Goal: Task Accomplishment & Management: Use online tool/utility

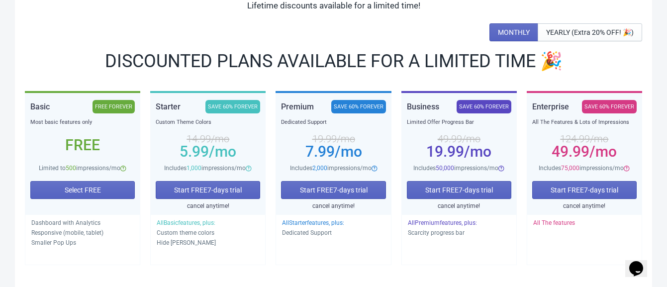
scroll to position [102, 0]
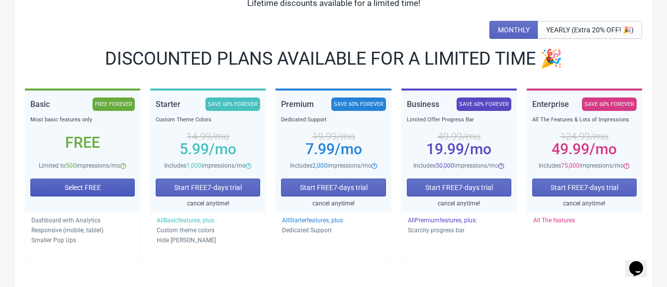
click at [84, 181] on button "Select FREE" at bounding box center [82, 188] width 105 height 18
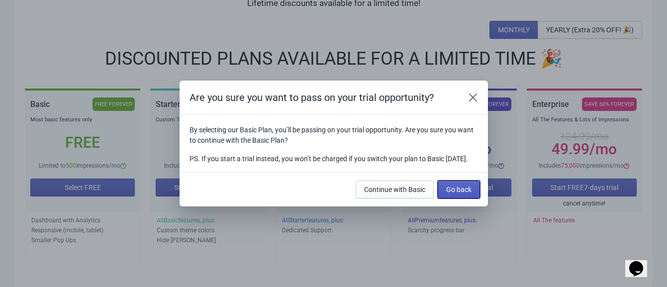
click at [455, 192] on span "Go back" at bounding box center [458, 190] width 25 height 8
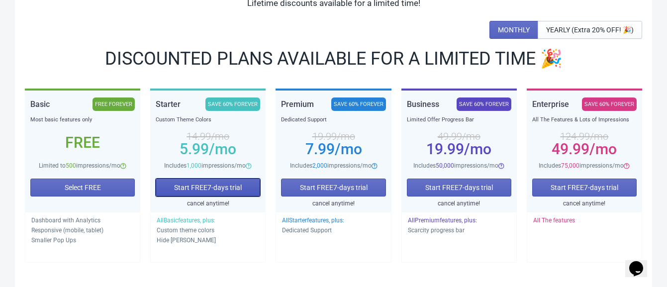
click at [207, 184] on span "Start FREE 7 -days trial" at bounding box center [208, 188] width 68 height 8
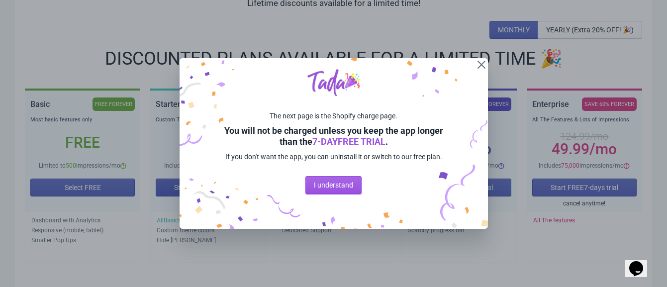
scroll to position [0, 0]
click at [333, 187] on span "I understand" at bounding box center [333, 185] width 39 height 8
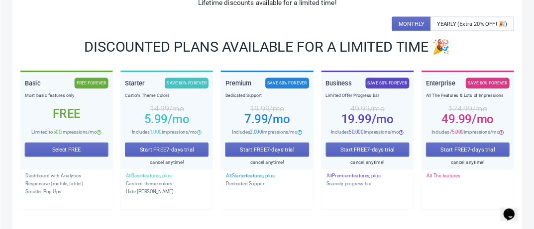
scroll to position [102, 0]
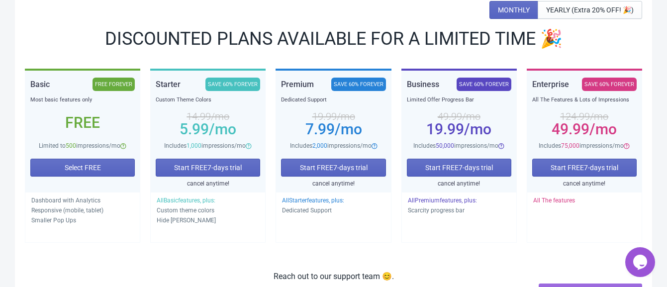
scroll to position [123, 0]
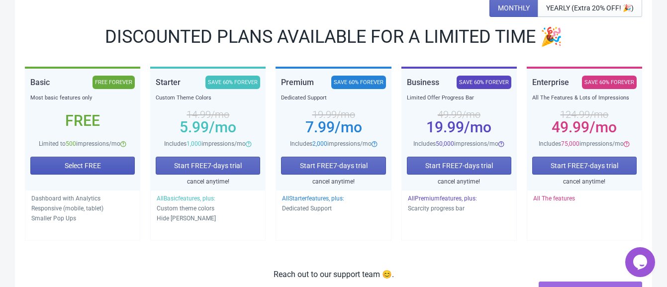
click at [90, 160] on button "Select FREE" at bounding box center [82, 166] width 105 height 18
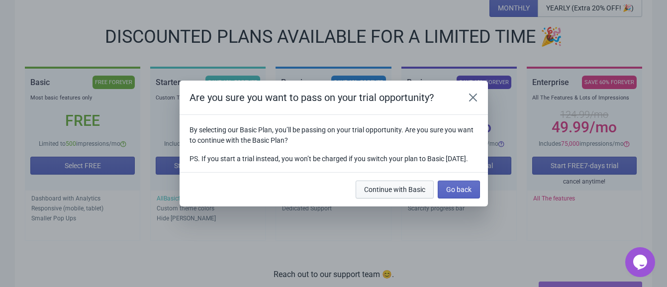
click at [417, 194] on span "Continue with Basic" at bounding box center [394, 190] width 61 height 8
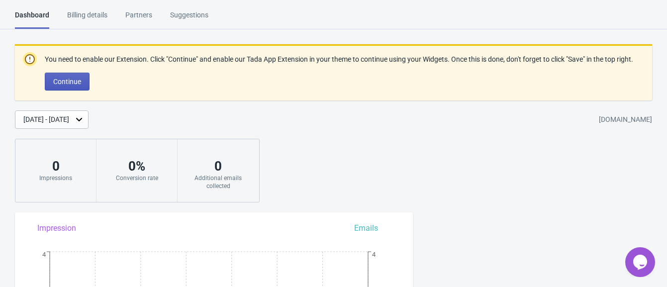
click at [74, 78] on span "Continue" at bounding box center [67, 82] width 28 height 8
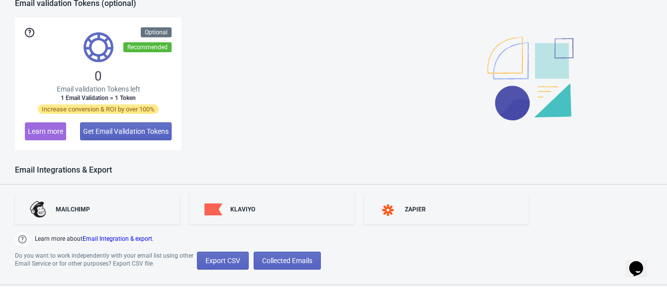
scroll to position [838, 0]
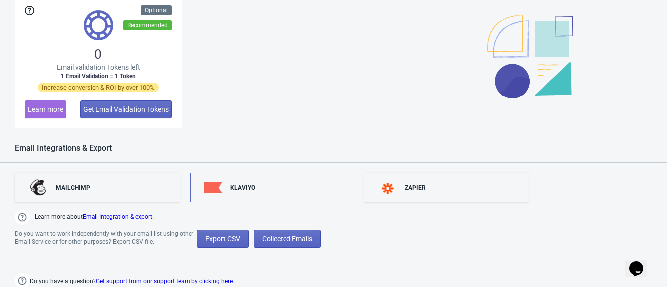
click at [256, 180] on div "KLAVIYO" at bounding box center [272, 188] width 165 height 30
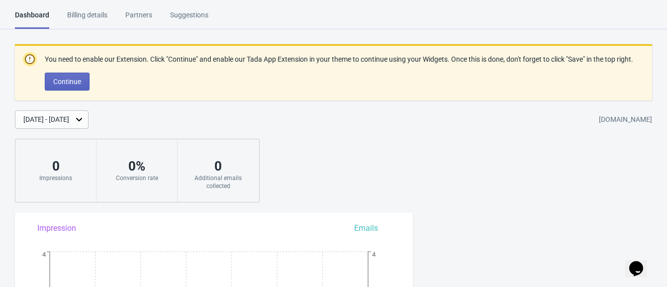
click at [145, 21] on div "Partners" at bounding box center [138, 18] width 27 height 17
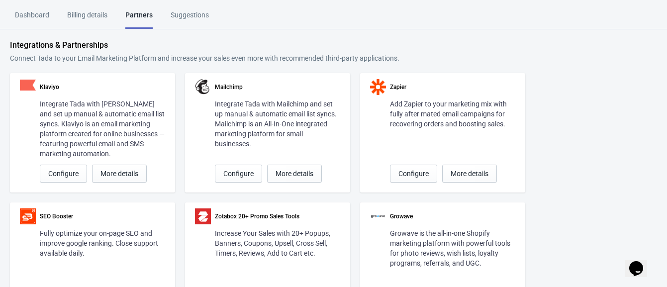
click at [38, 10] on div "Dashboard" at bounding box center [32, 18] width 34 height 17
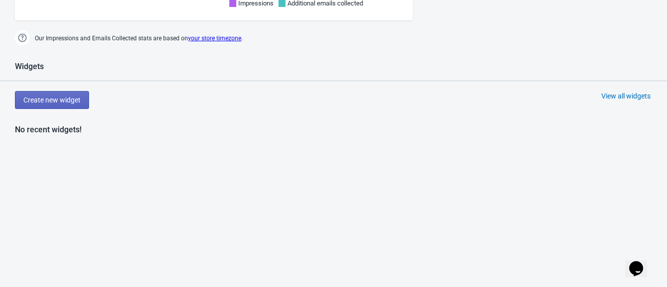
scroll to position [447, 0]
click at [54, 97] on span "Create new widget" at bounding box center [51, 99] width 57 height 8
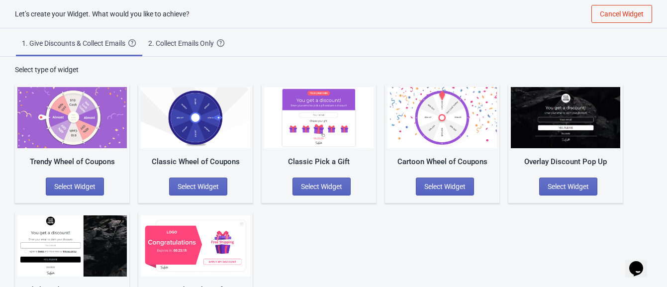
scroll to position [54, 0]
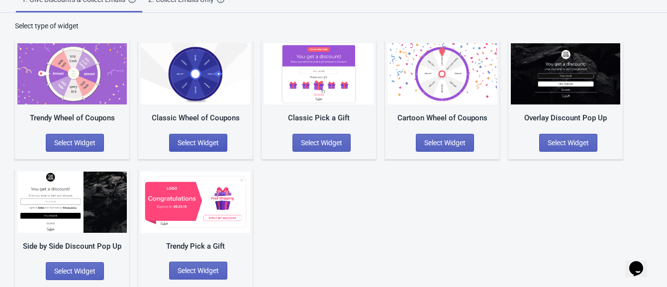
click at [197, 141] on span "Select Widget" at bounding box center [198, 143] width 41 height 8
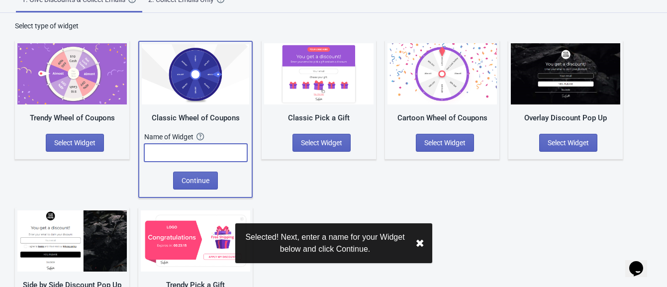
click at [197, 158] on input "text" at bounding box center [195, 153] width 103 height 18
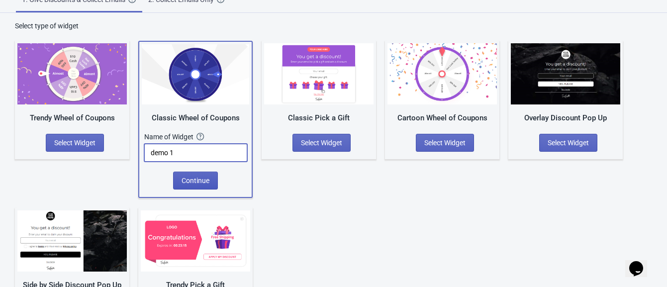
type input "demo 1"
click at [198, 179] on span "Continue" at bounding box center [196, 181] width 28 height 8
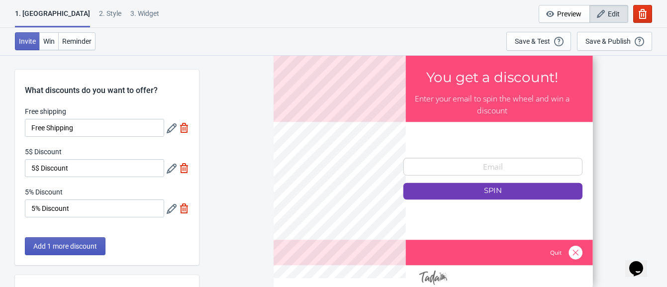
click at [90, 245] on span "Add 1 more discount" at bounding box center [65, 246] width 64 height 8
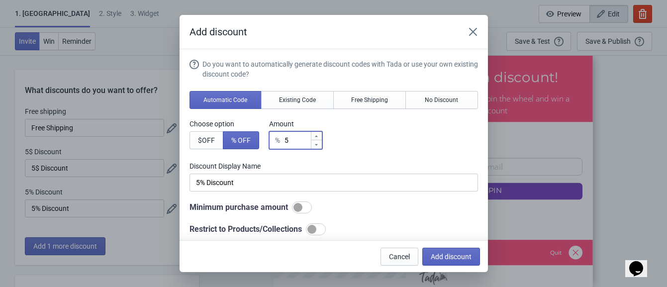
click at [292, 137] on input "5" at bounding box center [297, 140] width 26 height 18
type input "% Discount"
type input "1"
type input "1% Discount"
type input "10"
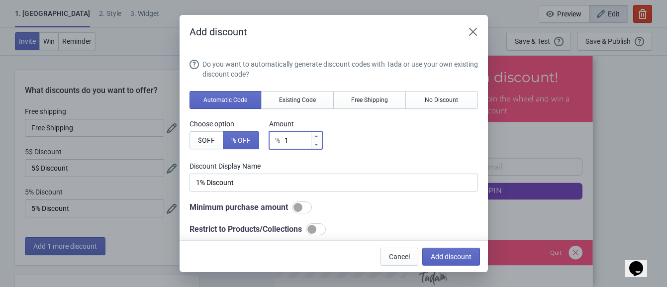
type input "10% Discount"
type input "10"
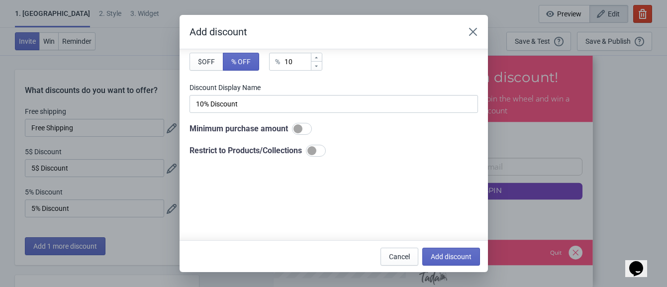
scroll to position [88, 0]
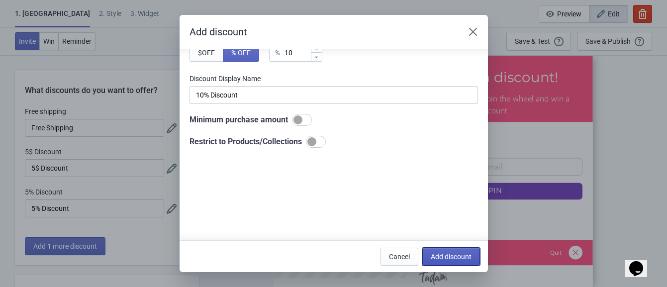
click at [459, 254] on span "Add discount" at bounding box center [451, 257] width 41 height 8
type input "25"
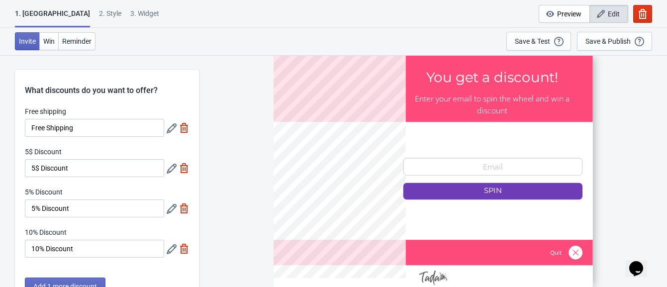
click at [183, 127] on img at bounding box center [184, 128] width 10 height 10
type input "33"
type input "34"
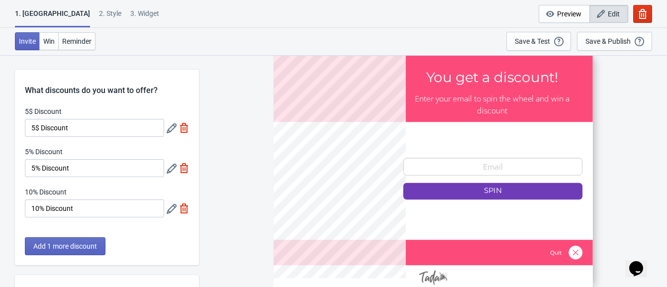
click at [183, 127] on img at bounding box center [184, 128] width 10 height 10
type input "50"
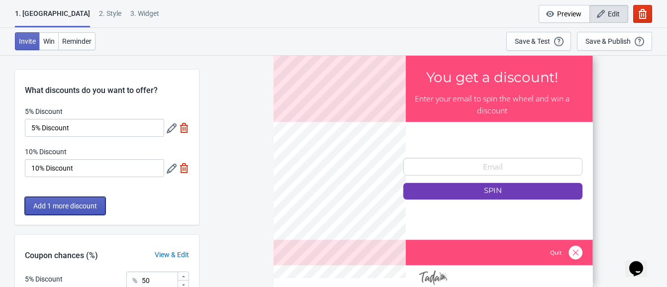
click at [77, 209] on span "Add 1 more discount" at bounding box center [65, 206] width 64 height 8
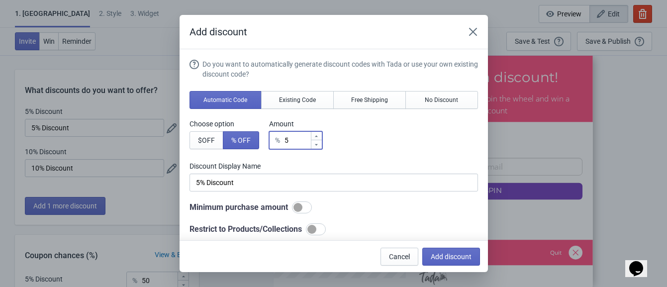
click at [286, 139] on input "5" at bounding box center [297, 140] width 26 height 18
type input "15"
type input "15% Discount"
type input "15"
click at [441, 251] on button "Add discount" at bounding box center [452, 257] width 58 height 18
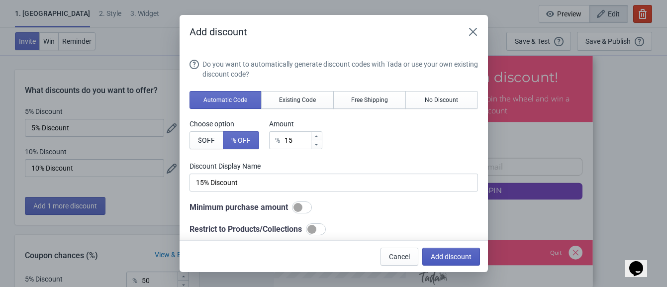
type input "33"
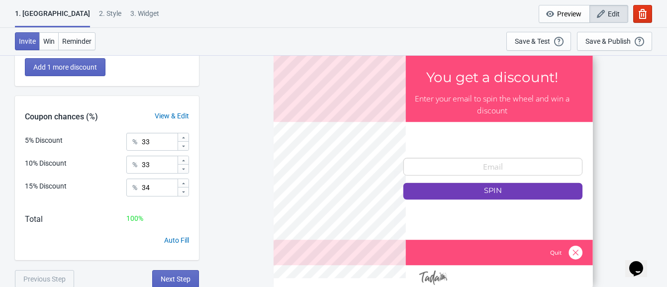
scroll to position [180, 0]
click at [191, 273] on button "Next Step" at bounding box center [175, 278] width 47 height 18
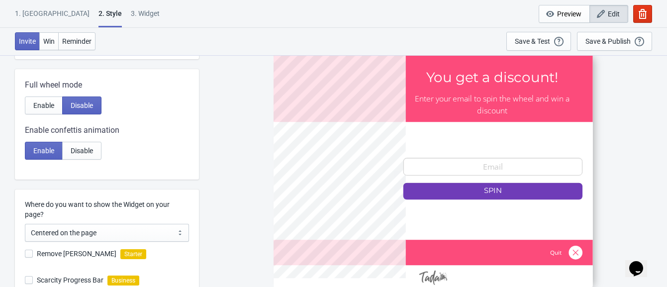
scroll to position [0, 0]
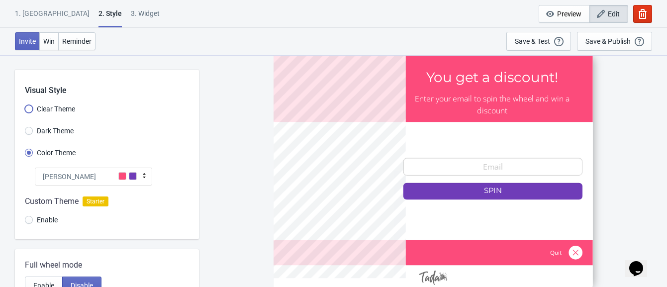
click at [26, 111] on input "Clear Theme" at bounding box center [29, 114] width 8 height 18
radio input "true"
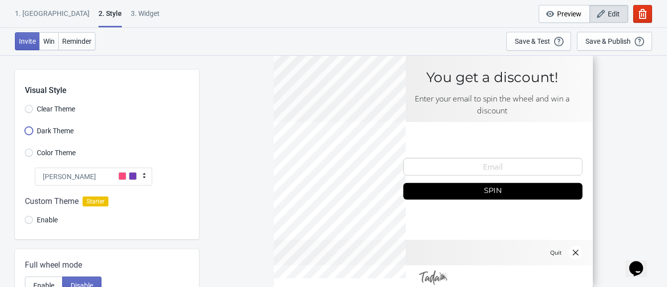
click at [30, 129] on input "Dark Theme" at bounding box center [29, 136] width 8 height 18
radio input "true"
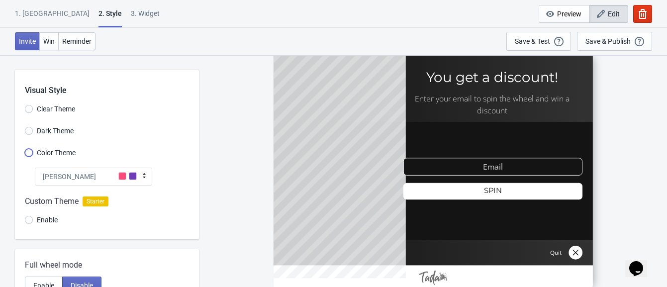
click at [28, 152] on input "Color Theme" at bounding box center [29, 158] width 8 height 18
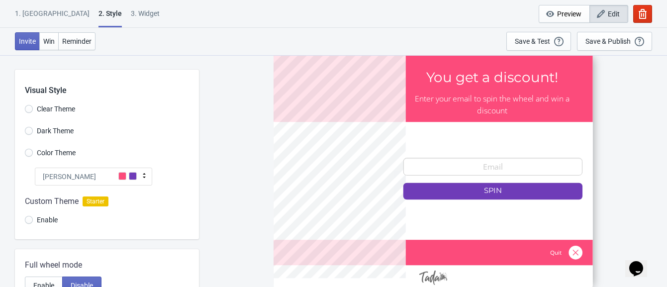
click at [133, 177] on span at bounding box center [133, 176] width 8 height 8
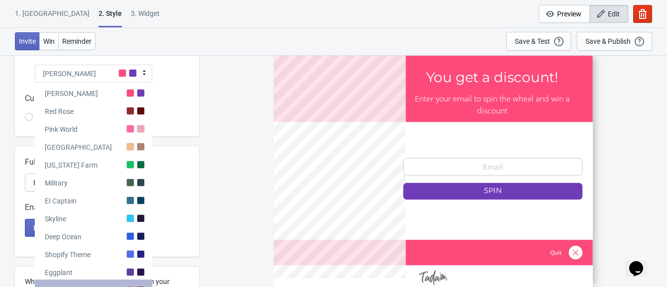
scroll to position [99, 0]
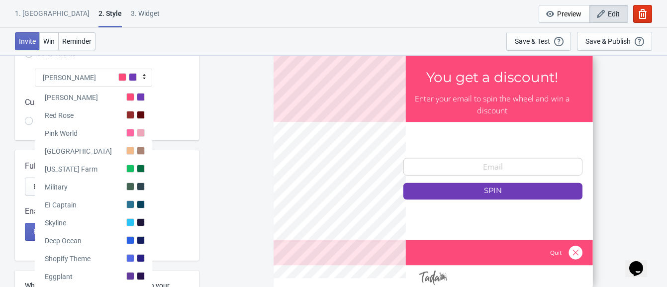
click at [134, 73] on span at bounding box center [133, 77] width 8 height 8
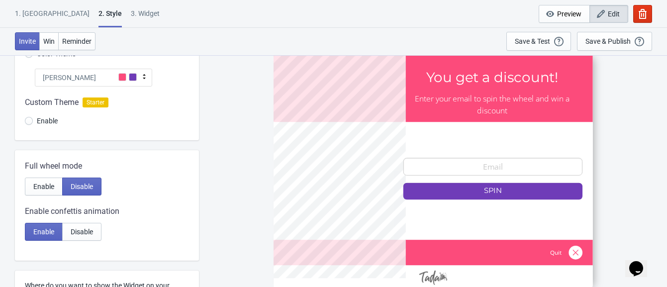
click at [134, 73] on span at bounding box center [133, 77] width 8 height 8
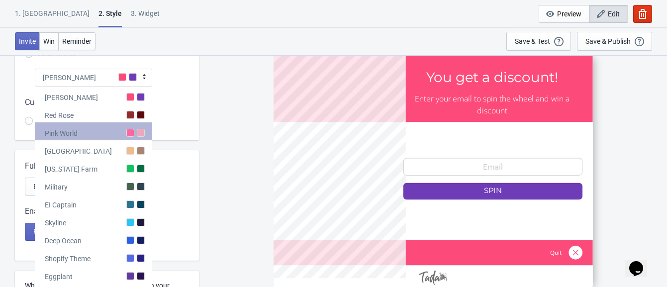
click at [138, 135] on div at bounding box center [141, 133] width 8 height 8
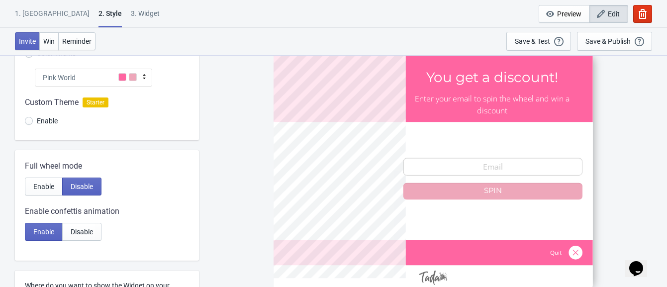
click at [141, 75] on icon at bounding box center [144, 77] width 10 height 10
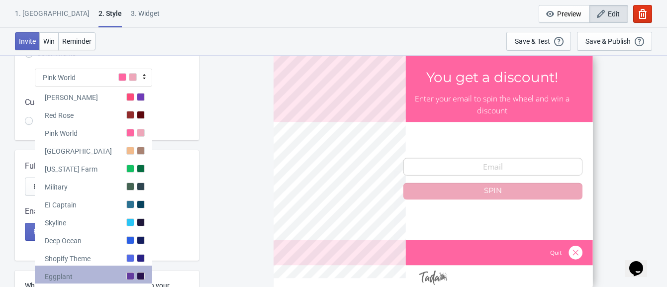
click at [128, 272] on div at bounding box center [130, 276] width 8 height 8
radio input "true"
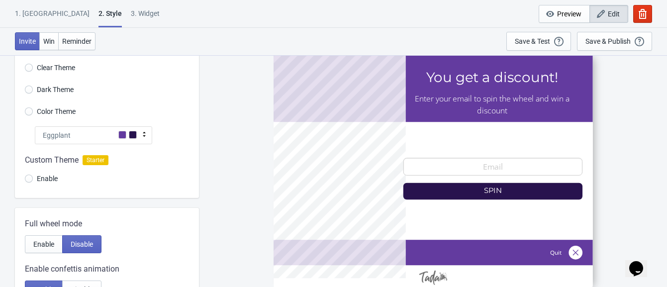
scroll to position [35, 0]
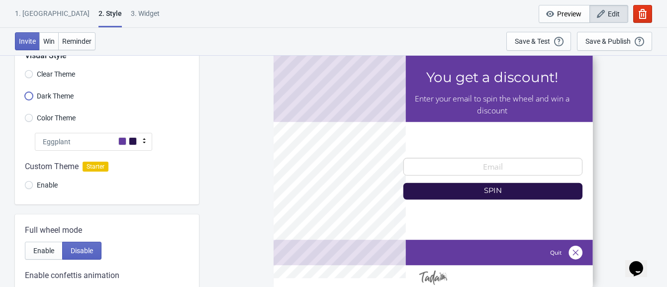
click at [31, 97] on input "Dark Theme" at bounding box center [29, 101] width 8 height 18
radio input "true"
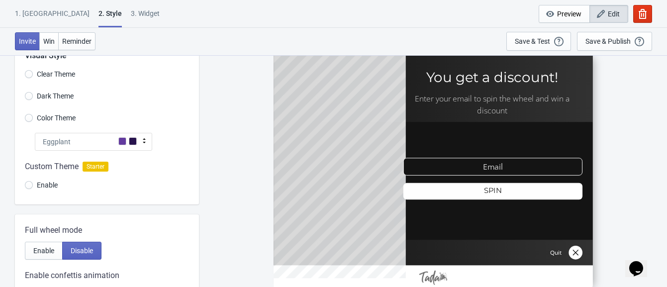
click at [60, 117] on span "Color Theme" at bounding box center [56, 118] width 39 height 10
click at [33, 117] on input "Color Theme" at bounding box center [29, 123] width 8 height 18
radio input "true"
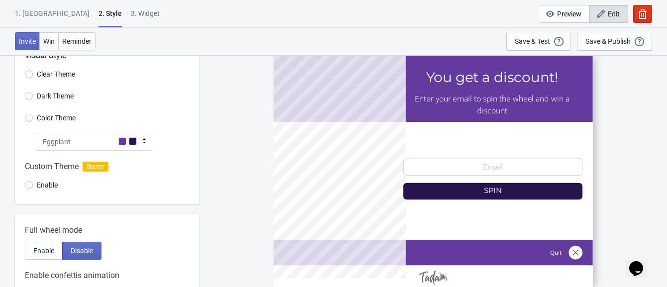
click at [42, 77] on span "Clear Theme" at bounding box center [56, 74] width 38 height 10
click at [33, 77] on input "Clear Theme" at bounding box center [29, 79] width 8 height 18
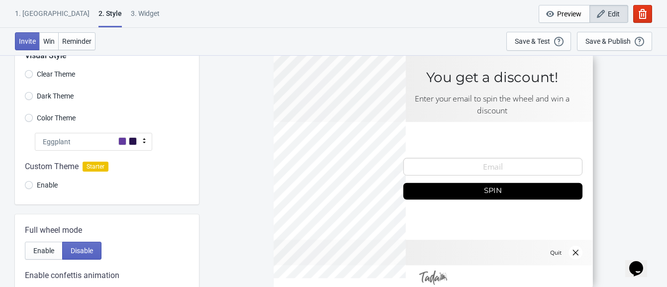
click at [124, 143] on span at bounding box center [122, 141] width 8 height 8
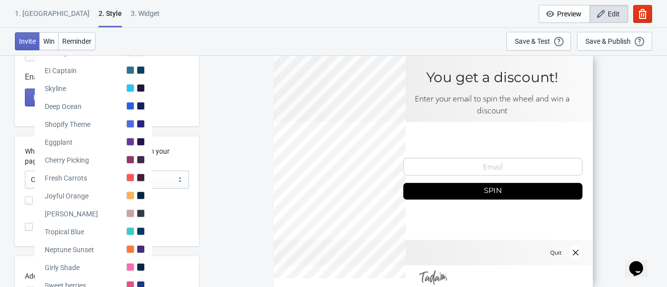
scroll to position [259, 0]
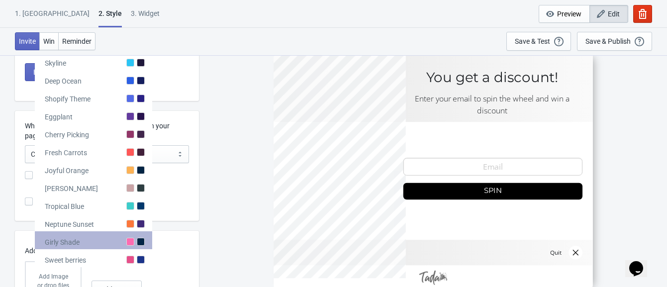
click at [139, 242] on div at bounding box center [141, 242] width 8 height 8
radio input "true"
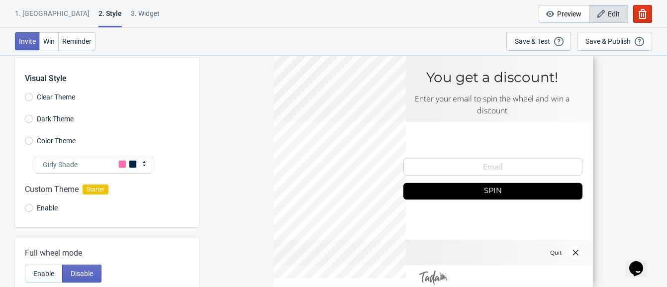
scroll to position [0, 0]
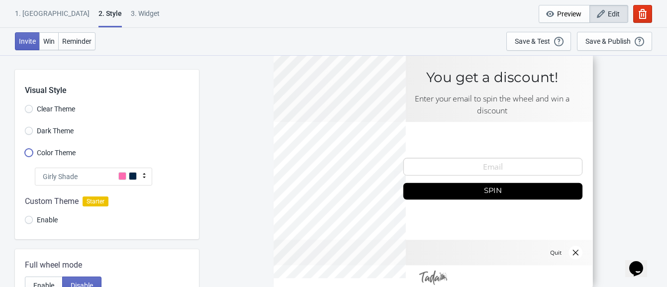
click at [27, 152] on input "Color Theme" at bounding box center [29, 158] width 8 height 18
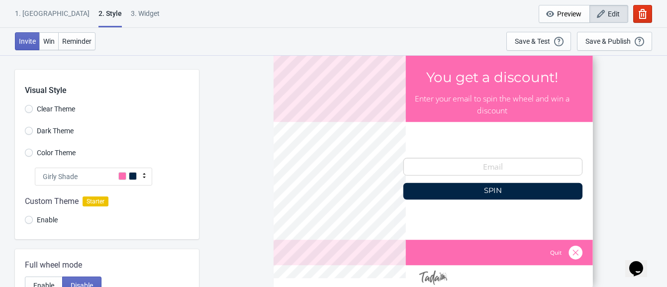
click at [132, 176] on span at bounding box center [133, 176] width 8 height 8
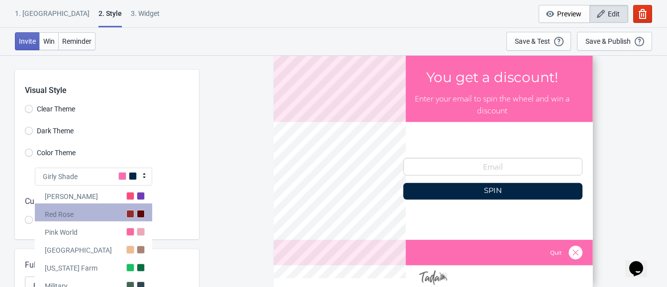
click at [133, 212] on div at bounding box center [130, 214] width 8 height 8
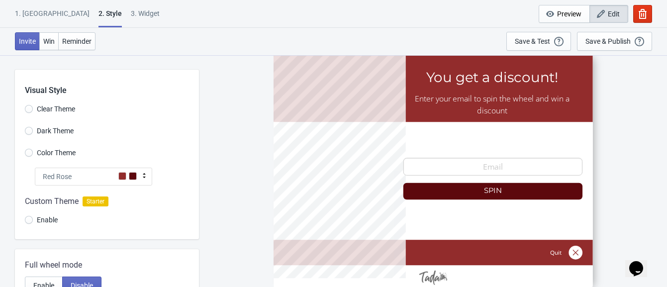
click at [137, 176] on div "Red Rose" at bounding box center [93, 177] width 117 height 18
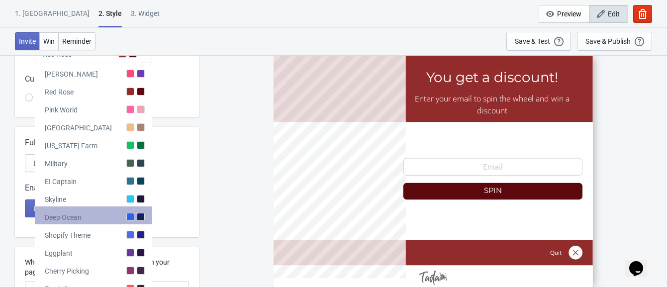
scroll to position [124, 0]
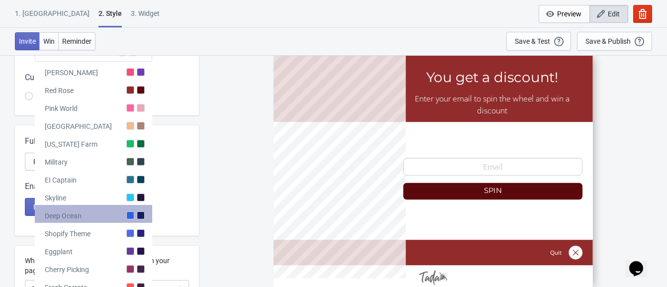
click at [118, 237] on div "Shopify Theme" at bounding box center [93, 232] width 117 height 18
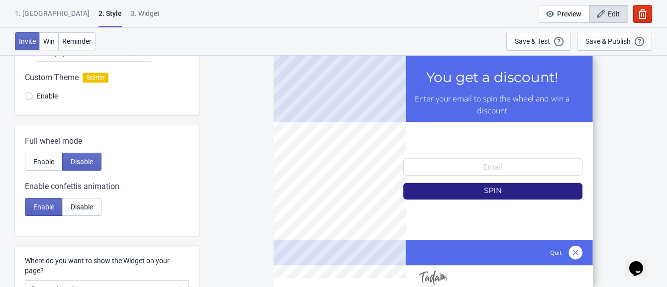
click at [133, 55] on div "1. Coupon 2 . Style 3. Widget 1. Coupon 2 . Style 3. Widget Cancel Widget Previ…" at bounding box center [333, 28] width 667 height 56
click at [133, 57] on div "Shopify Theme" at bounding box center [93, 53] width 117 height 18
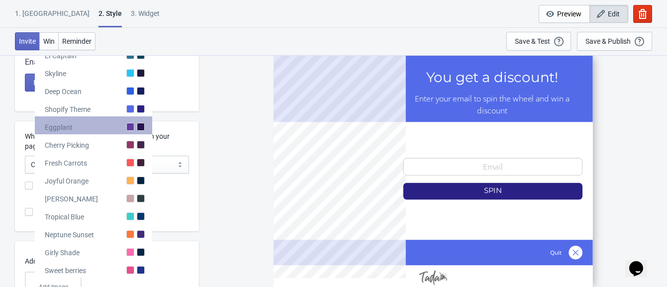
scroll to position [248, 0]
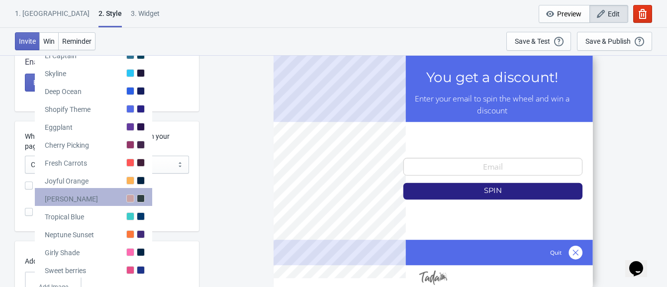
click at [110, 197] on div "[PERSON_NAME]" at bounding box center [93, 197] width 117 height 18
radio input "true"
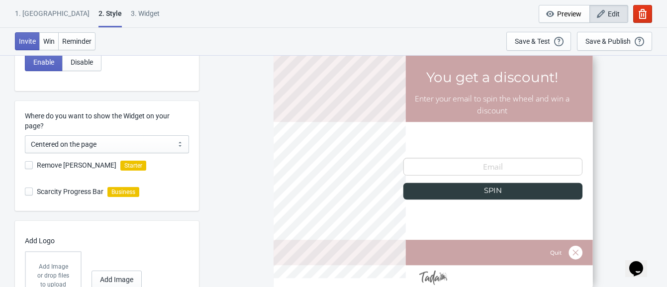
scroll to position [253, 0]
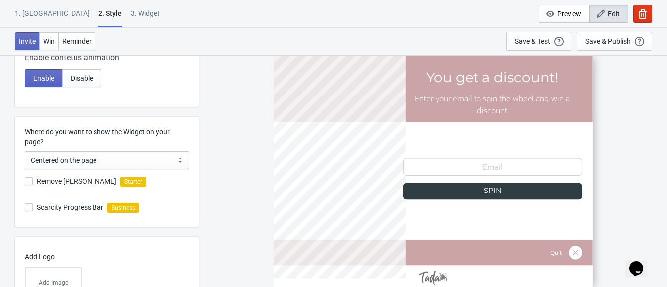
click at [30, 181] on span at bounding box center [29, 181] width 8 height 8
click at [25, 181] on input "Remove [PERSON_NAME]" at bounding box center [25, 186] width 0 height 18
checkbox input "false"
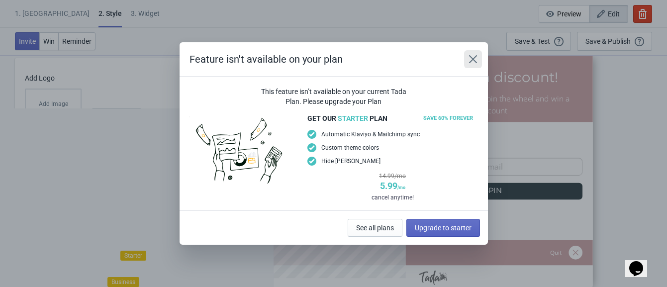
click at [473, 60] on icon "Close" at bounding box center [473, 59] width 8 height 8
radio input "true"
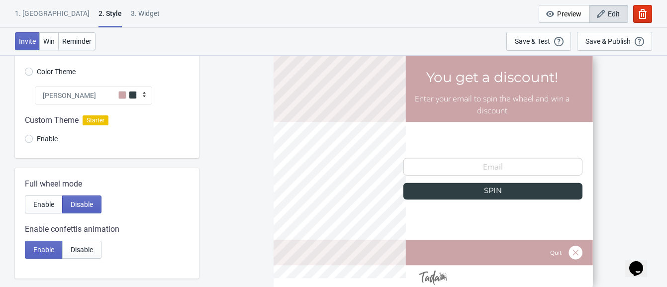
scroll to position [29, 0]
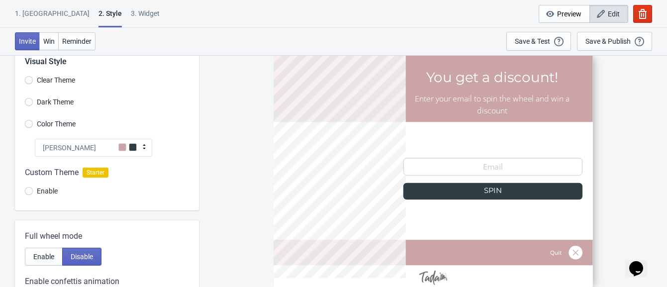
click at [53, 103] on span "Dark Theme" at bounding box center [55, 102] width 37 height 10
click at [33, 103] on input "Dark Theme" at bounding box center [29, 107] width 8 height 18
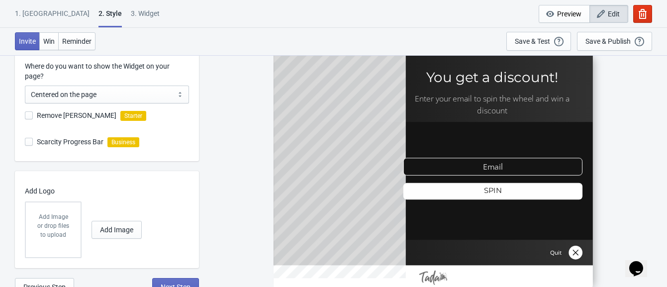
scroll to position [328, 0]
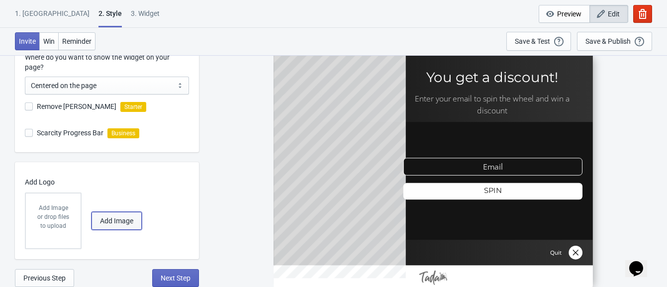
click at [115, 219] on span "Add Image" at bounding box center [116, 221] width 33 height 8
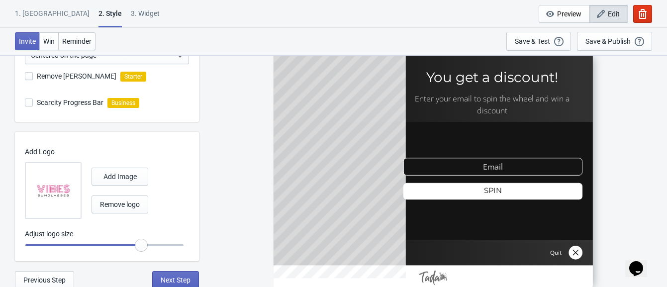
scroll to position [360, 0]
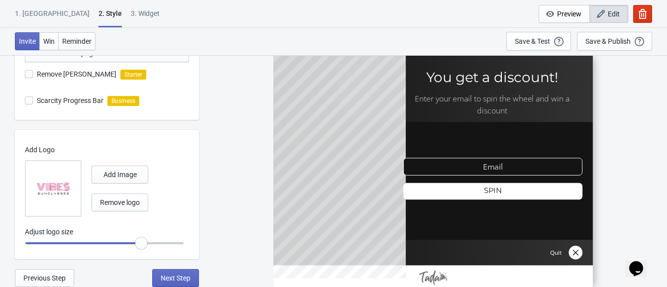
radio input "true"
type input "1.05"
radio input "true"
type input "1.1"
radio input "true"
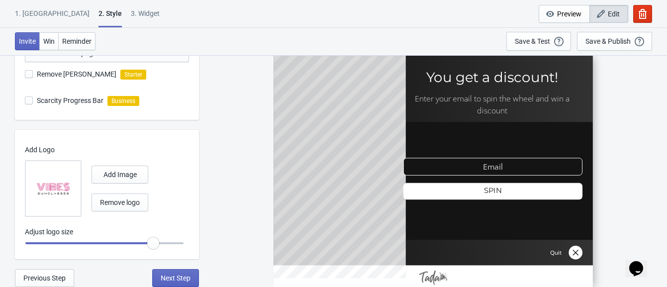
type input "1.15"
radio input "true"
type input "1.2"
radio input "true"
type input "1.25"
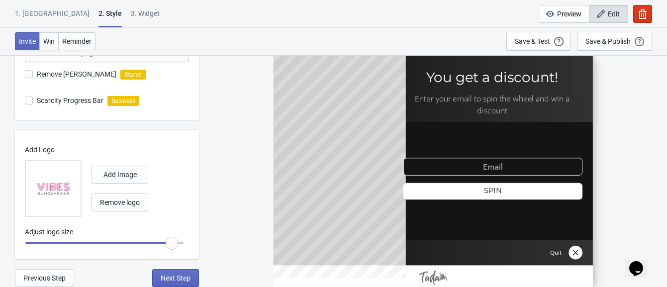
radio input "true"
drag, startPoint x: 141, startPoint y: 245, endPoint x: 179, endPoint y: 250, distance: 38.6
type input "1.3"
click at [179, 250] on input "range" at bounding box center [104, 243] width 159 height 18
drag, startPoint x: 176, startPoint y: 241, endPoint x: 192, endPoint y: 245, distance: 16.4
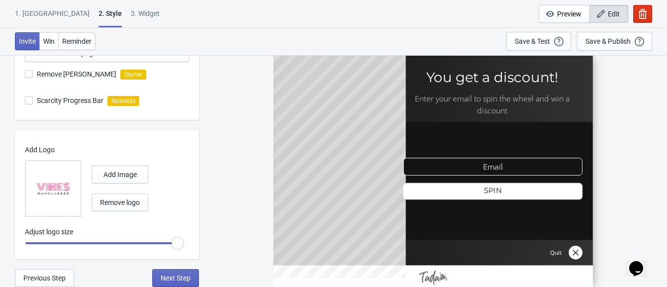
click at [184, 245] on input "range" at bounding box center [104, 243] width 159 height 18
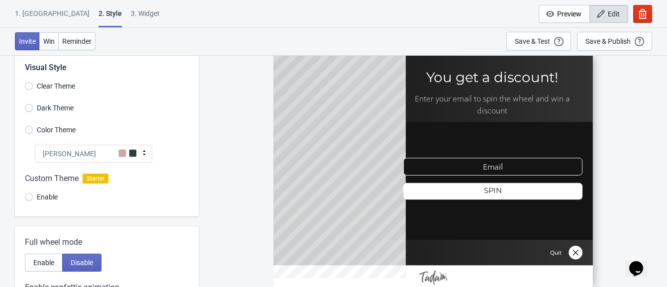
scroll to position [0, 0]
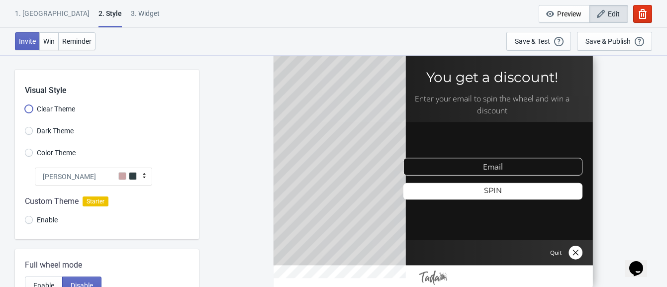
click at [29, 107] on input "Clear Theme" at bounding box center [29, 114] width 8 height 18
radio input "true"
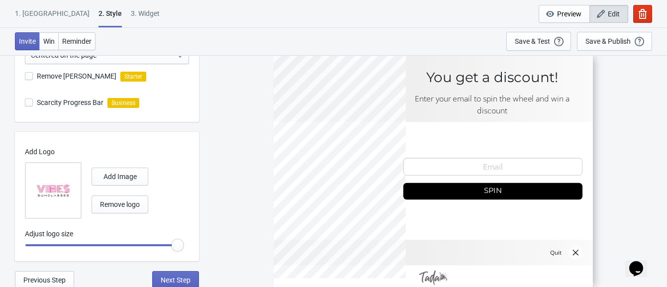
scroll to position [360, 0]
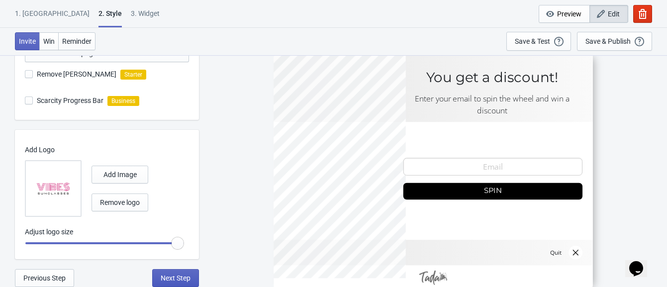
click at [183, 276] on span "Next Step" at bounding box center [176, 278] width 30 height 8
select select "once"
select select "1"
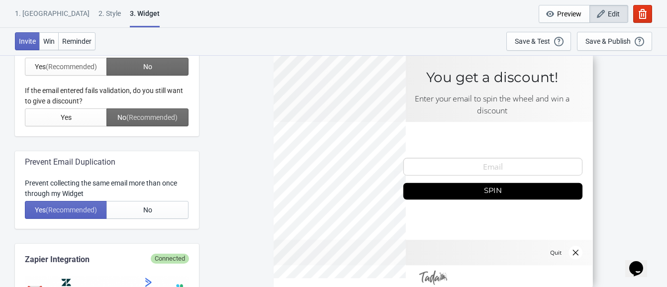
scroll to position [0, 0]
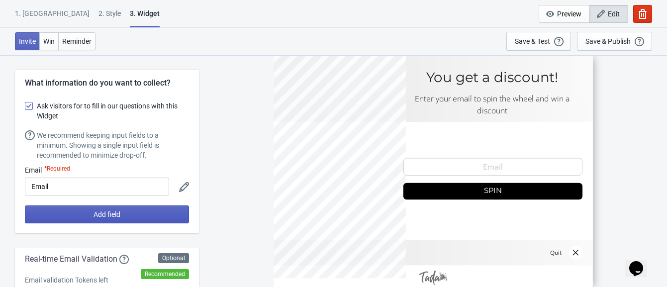
click at [142, 213] on button "Add field" at bounding box center [107, 215] width 164 height 18
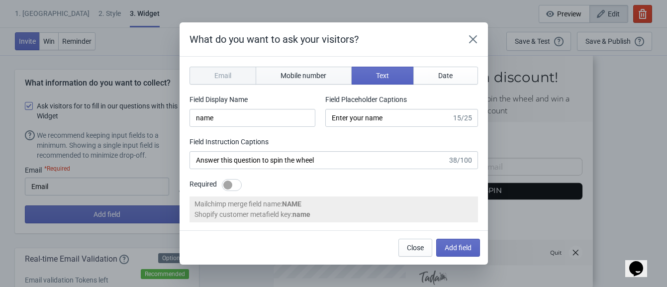
click at [302, 80] on button "Mobile number" at bounding box center [304, 76] width 96 height 18
type input "phone"
type input "Enter your mobile number"
type input "Next, enter your mobile number to spin the wheel"
select select "us"
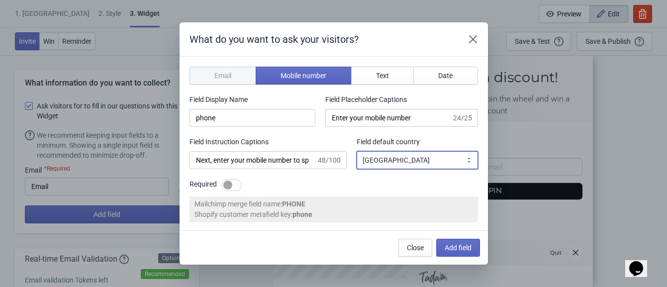
click at [401, 163] on select "Afghanistan Albania Algeria Andorra Angola Antigua and Barbuda Argentina Armeni…" at bounding box center [417, 160] width 121 height 18
click at [386, 159] on select "Afghanistan Albania Algeria Andorra Angola Antigua and Barbuda Argentina Armeni…" at bounding box center [417, 160] width 121 height 18
click at [344, 169] on div "Next, enter your mobile number to spin the wheel 48/100" at bounding box center [268, 160] width 157 height 18
click at [330, 182] on div "Required" at bounding box center [334, 185] width 289 height 12
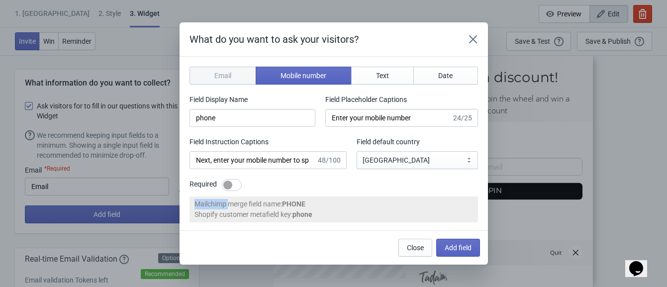
click at [330, 182] on div "Required" at bounding box center [334, 185] width 289 height 12
click at [453, 246] on span "Add field" at bounding box center [458, 248] width 27 height 8
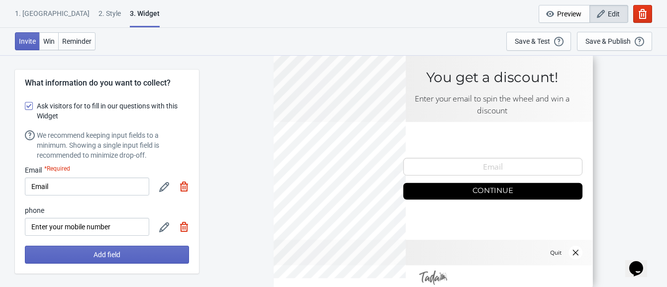
click at [166, 229] on icon at bounding box center [164, 227] width 10 height 10
select select "us"
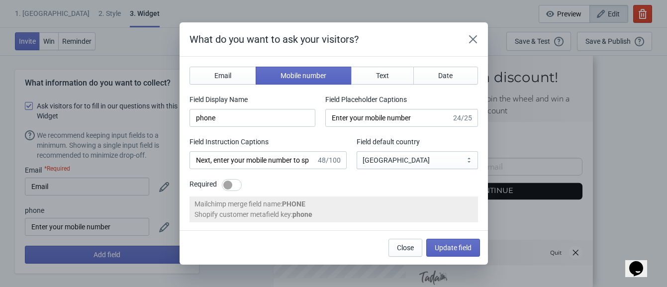
click at [229, 184] on div at bounding box center [227, 185] width 9 height 9
checkbox input "true"
click at [221, 119] on input "phone" at bounding box center [253, 118] width 126 height 18
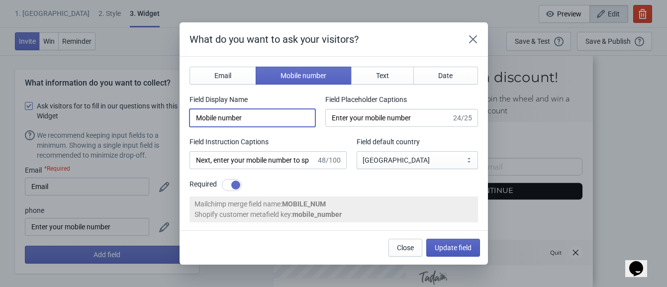
type input "Mobile number"
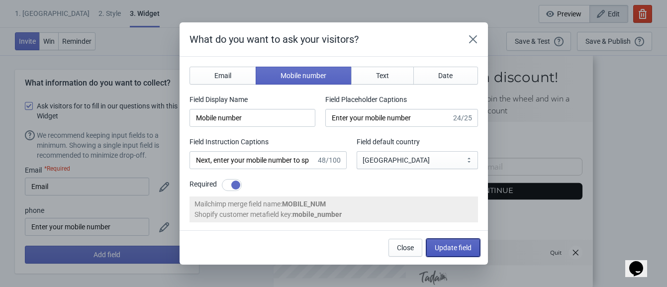
click at [444, 246] on span "Update field" at bounding box center [453, 248] width 37 height 8
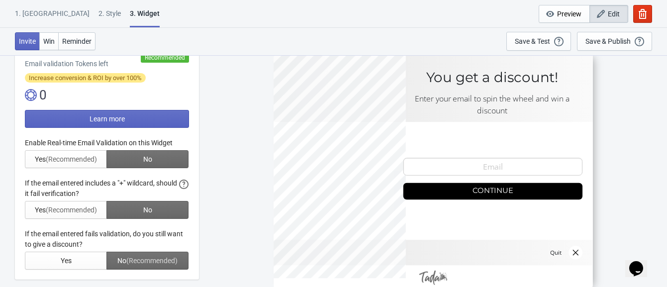
scroll to position [271, 0]
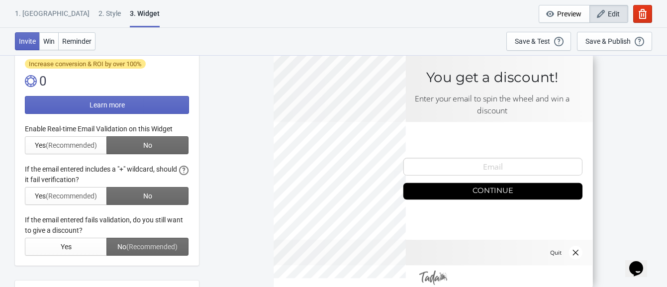
click at [82, 144] on div at bounding box center [107, 190] width 164 height 132
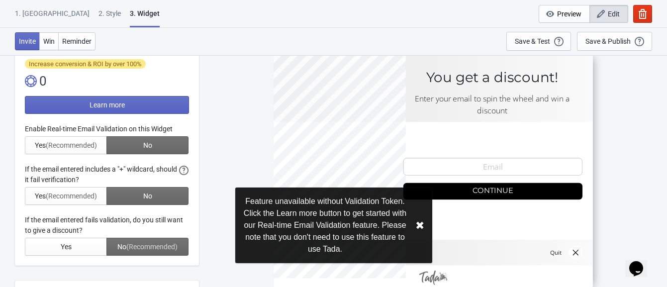
click at [418, 224] on button "✖︎" at bounding box center [420, 226] width 9 height 12
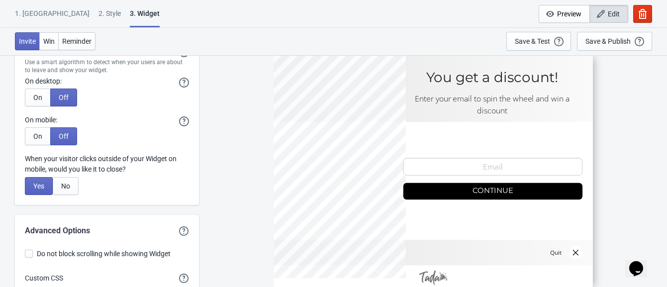
scroll to position [2526, 0]
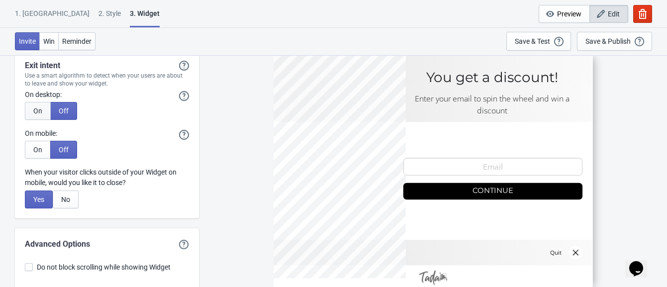
click at [42, 111] on span "On" at bounding box center [37, 111] width 9 height 8
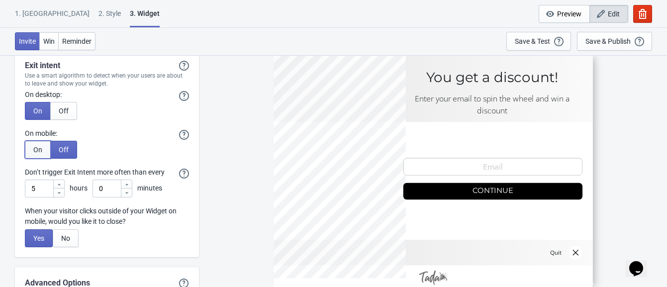
click at [40, 146] on span "On" at bounding box center [37, 150] width 9 height 8
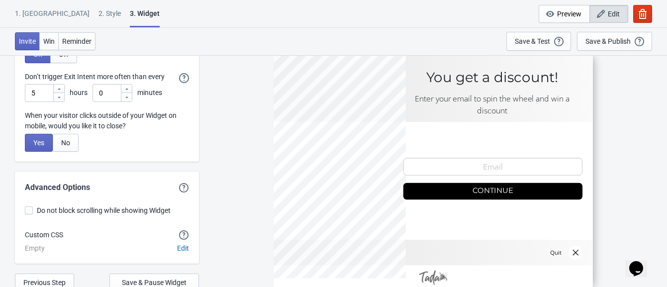
scroll to position [2646, 0]
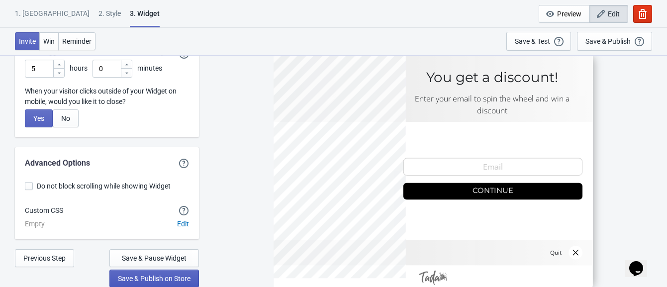
click at [139, 278] on span "Save & Publish on Store" at bounding box center [154, 279] width 73 height 8
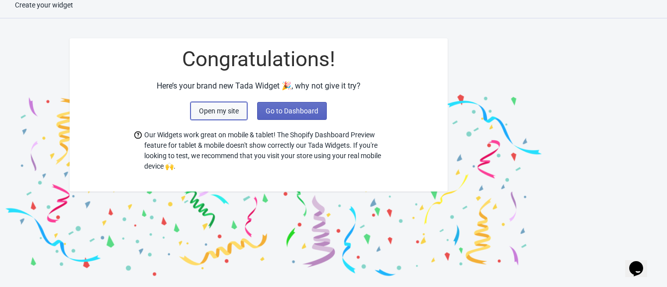
click at [220, 112] on span "Open my site" at bounding box center [219, 111] width 40 height 8
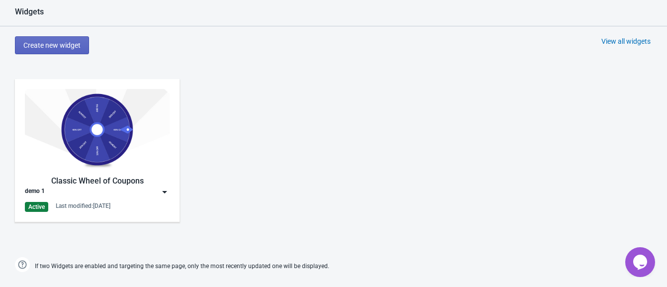
scroll to position [504, 0]
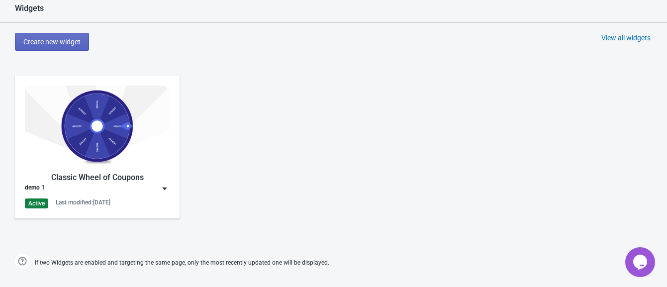
click at [160, 187] on img at bounding box center [165, 189] width 10 height 10
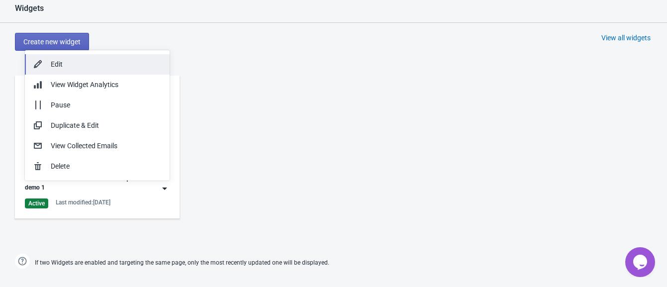
click at [91, 66] on div "Edit" at bounding box center [106, 64] width 111 height 10
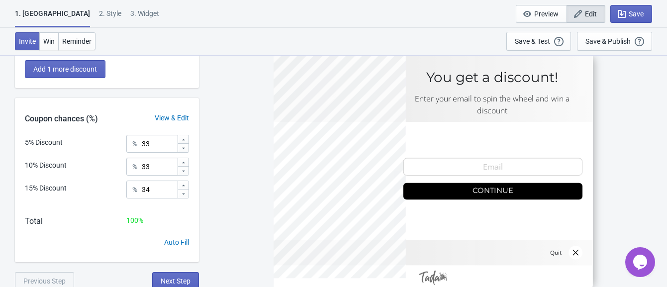
scroll to position [180, 0]
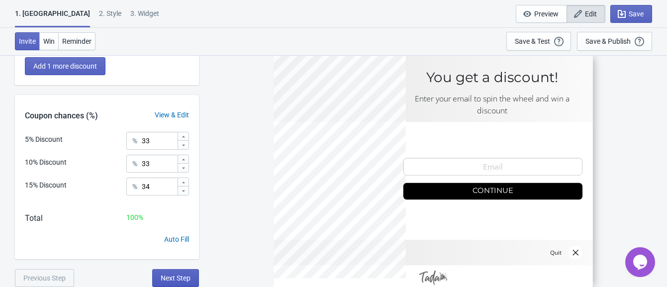
click at [191, 273] on button "Next Step" at bounding box center [175, 278] width 47 height 18
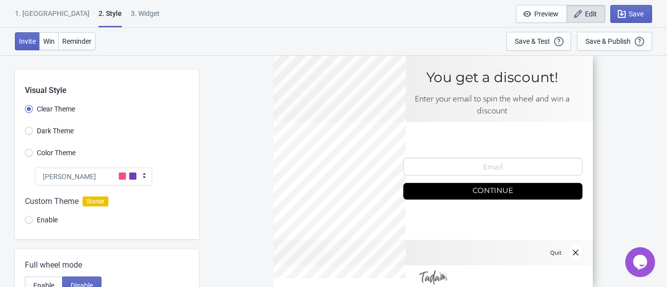
click at [71, 132] on span "Dark Theme" at bounding box center [55, 131] width 37 height 10
click at [33, 132] on input "Dark Theme" at bounding box center [29, 136] width 8 height 18
radio input "true"
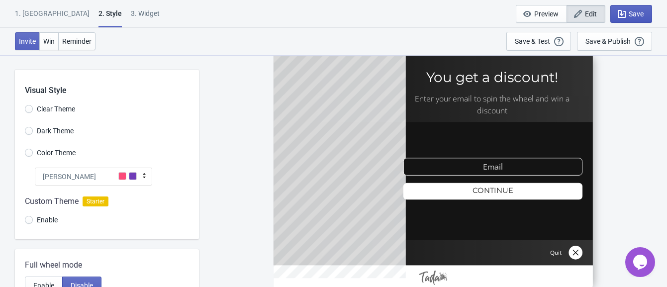
click at [630, 10] on span "Save" at bounding box center [636, 14] width 15 height 8
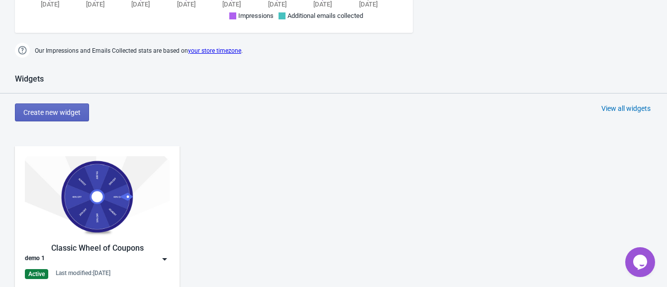
scroll to position [470, 0]
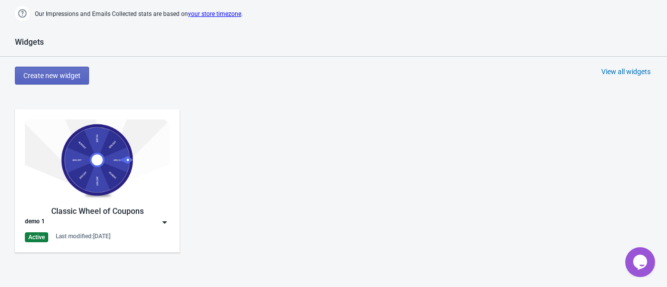
click at [164, 223] on img at bounding box center [165, 223] width 10 height 10
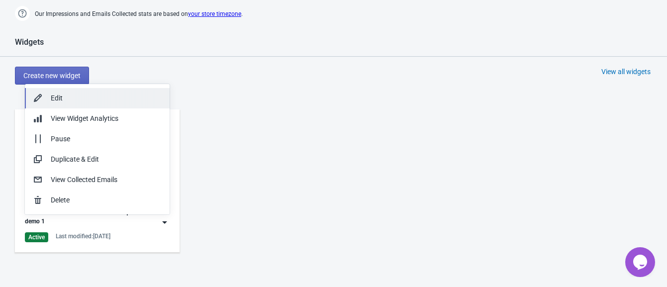
click at [94, 98] on div "Edit" at bounding box center [106, 98] width 111 height 10
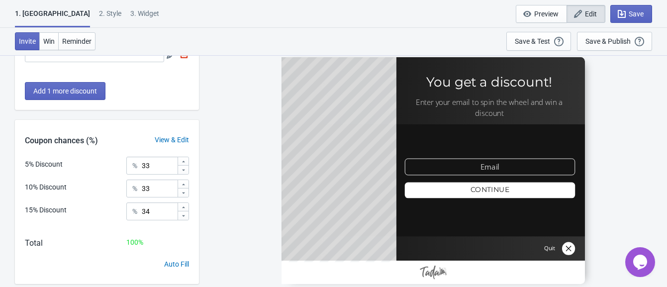
scroll to position [180, 0]
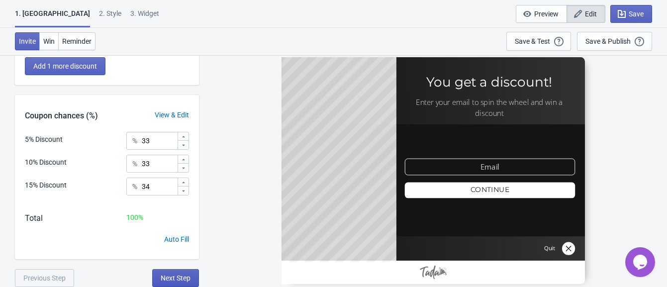
click at [187, 273] on button "Next Step" at bounding box center [175, 278] width 47 height 18
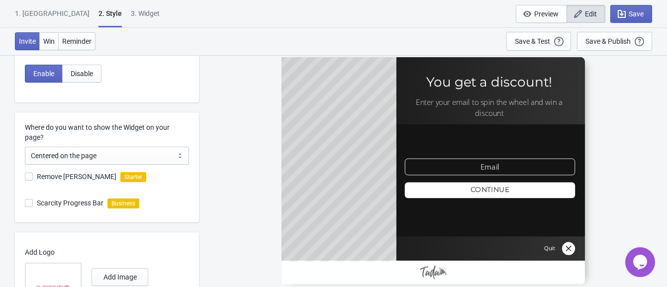
scroll to position [163, 0]
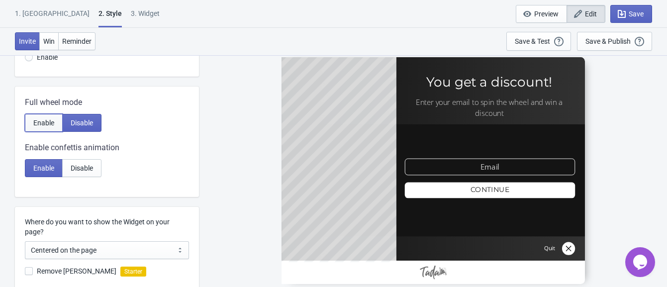
click at [45, 120] on span "Enable" at bounding box center [43, 123] width 21 height 8
radio input "true"
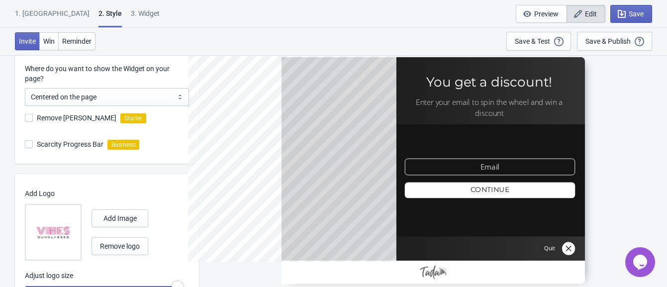
scroll to position [360, 0]
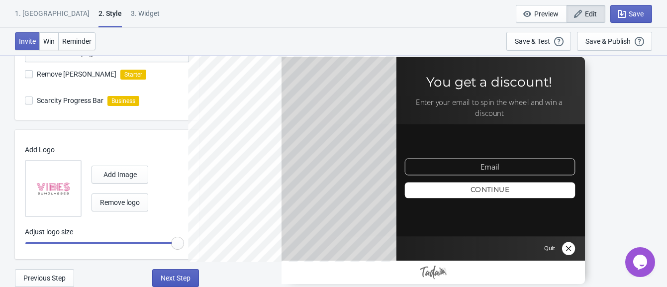
click at [186, 277] on span "Next Step" at bounding box center [176, 278] width 30 height 8
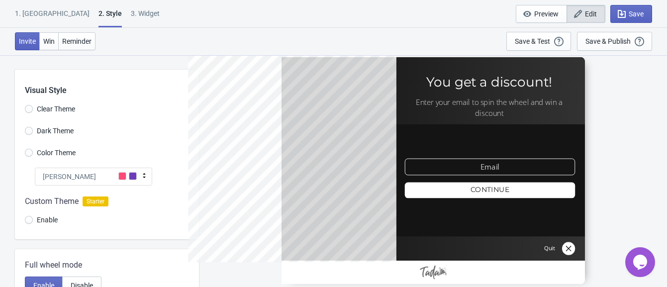
select select "once"
select select "1"
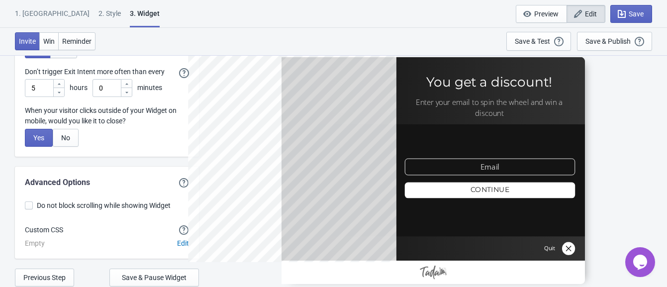
scroll to position [2646, 0]
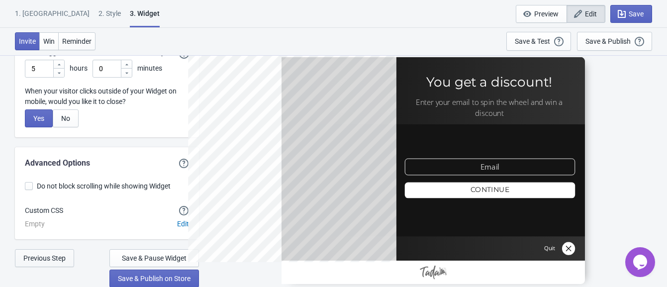
click at [52, 257] on span "Previous Step" at bounding box center [44, 258] width 42 height 8
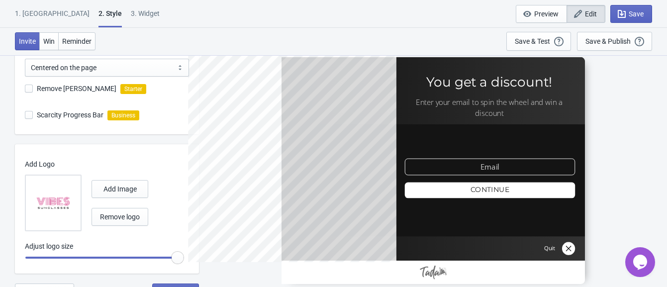
scroll to position [360, 0]
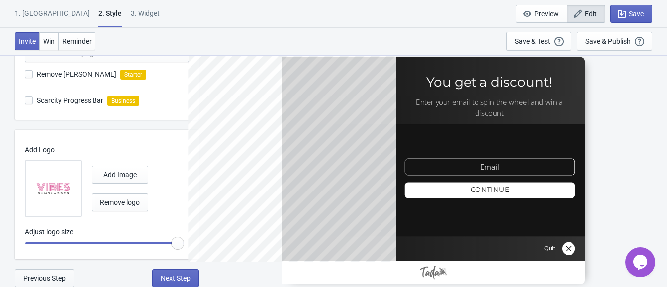
click at [52, 283] on button "Previous Step" at bounding box center [44, 278] width 59 height 18
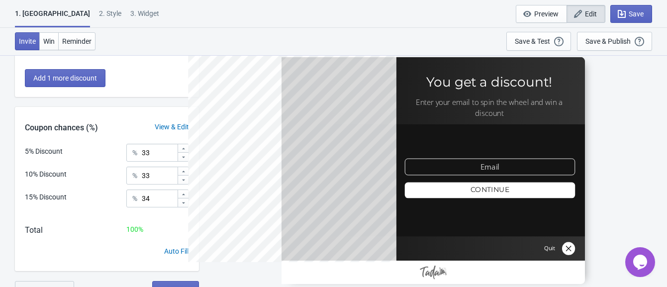
scroll to position [180, 0]
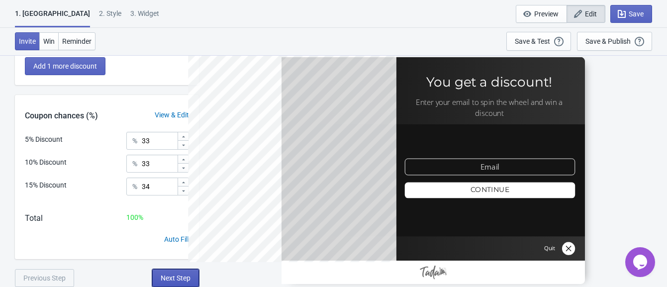
click at [174, 281] on span "Next Step" at bounding box center [176, 278] width 30 height 8
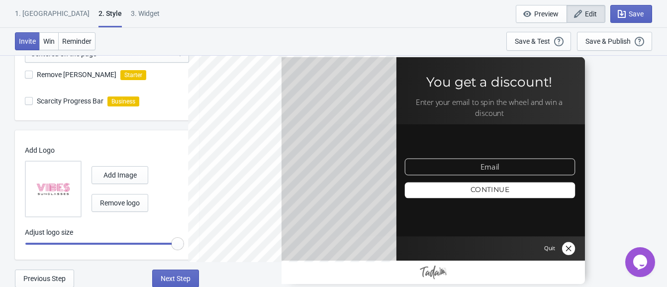
scroll to position [360, 0]
click at [178, 278] on span "Next Step" at bounding box center [176, 278] width 30 height 8
select select "once"
select select "1"
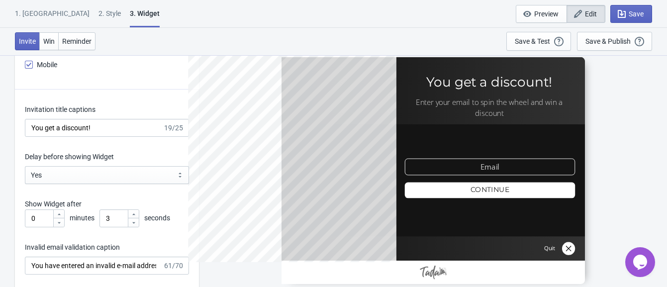
scroll to position [1409, 0]
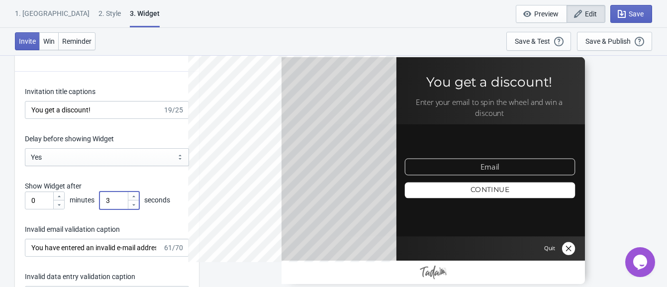
click at [120, 201] on input "3" at bounding box center [114, 201] width 28 height 18
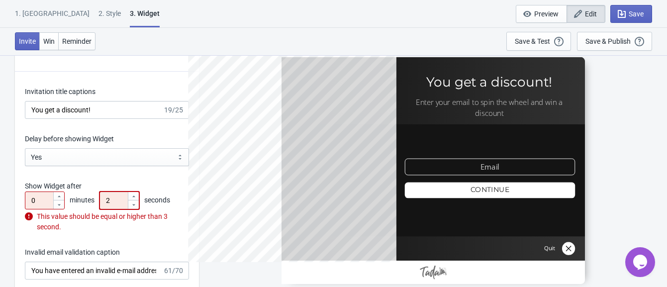
type input "2"
click at [113, 226] on div "This value should be equal or higher than 3 second." at bounding box center [107, 222] width 164 height 21
click at [118, 200] on input "2" at bounding box center [114, 201] width 28 height 18
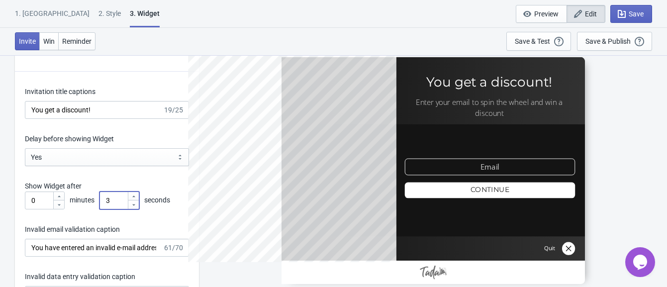
type input "3"
click at [136, 226] on div "Invalid email validation caption" at bounding box center [107, 230] width 164 height 12
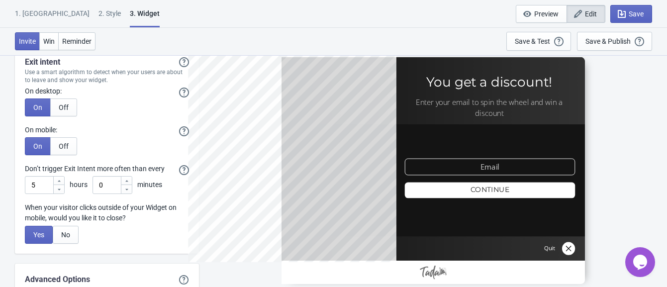
scroll to position [2646, 0]
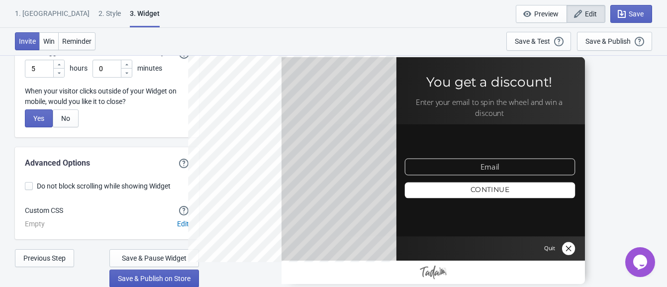
click at [157, 275] on span "Save & Publish on Store" at bounding box center [154, 279] width 73 height 8
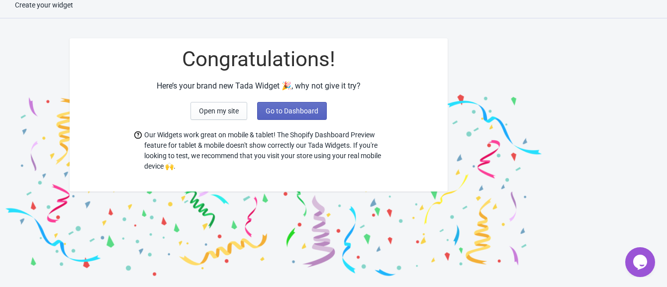
scroll to position [10, 0]
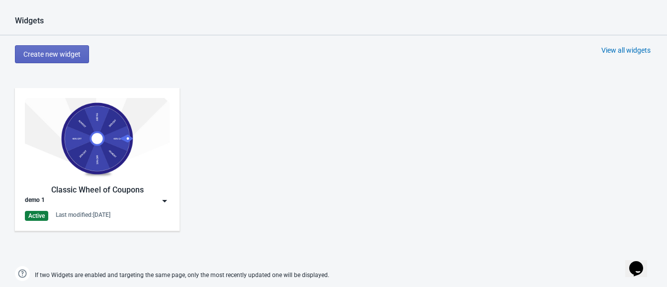
scroll to position [536, 0]
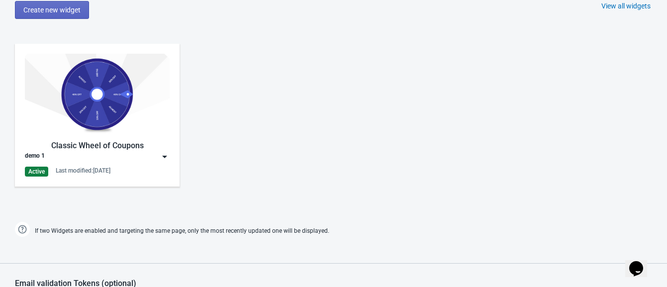
click at [161, 157] on img at bounding box center [165, 157] width 10 height 10
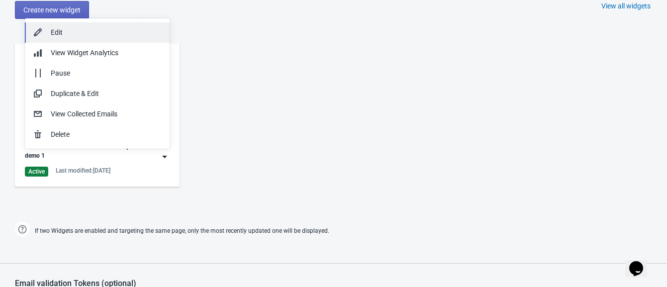
click at [71, 32] on div "Edit" at bounding box center [106, 32] width 111 height 10
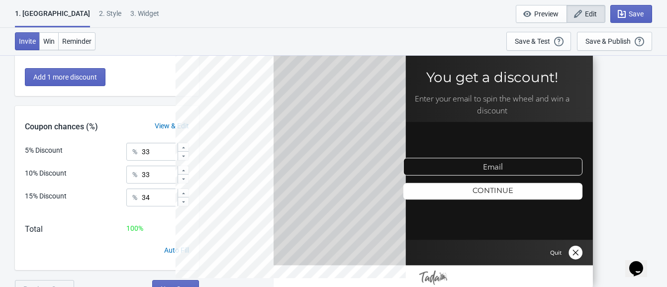
scroll to position [180, 0]
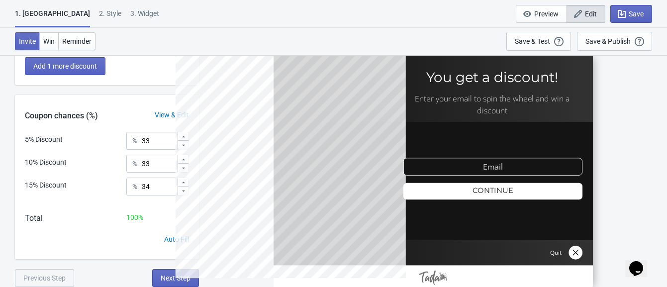
click at [179, 276] on div at bounding box center [298, 171] width 246 height 246
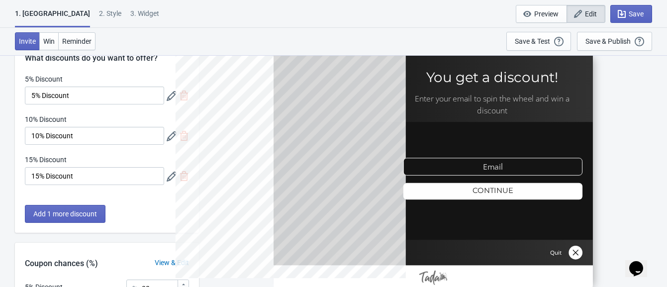
scroll to position [0, 0]
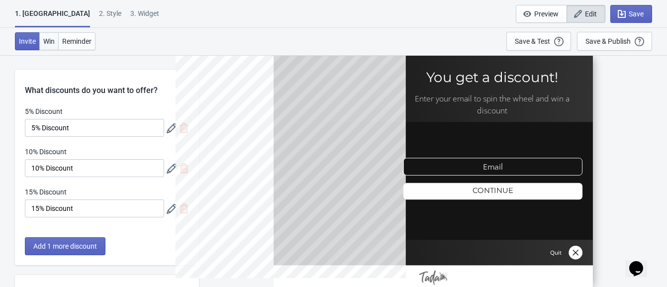
click at [50, 42] on span "Win" at bounding box center [48, 41] width 11 height 8
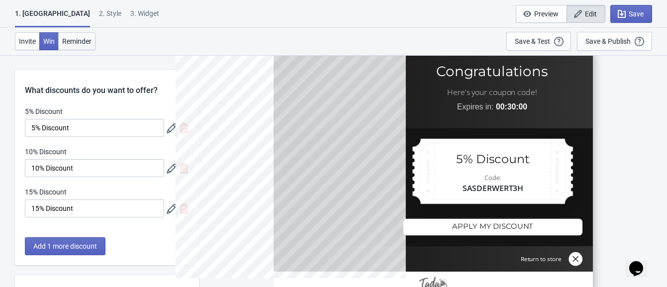
click at [62, 39] on span "Reminder" at bounding box center [76, 41] width 29 height 8
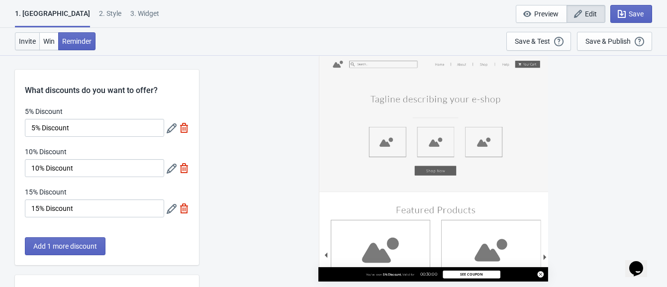
click at [28, 41] on span "Invite" at bounding box center [27, 41] width 17 height 8
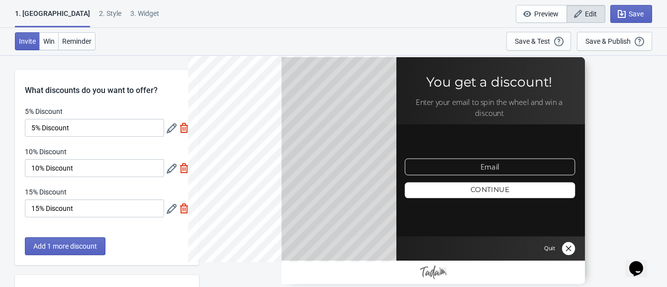
click at [99, 11] on div "2 . Style" at bounding box center [110, 16] width 22 height 17
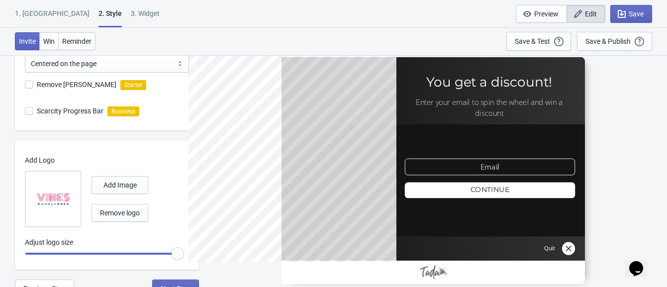
scroll to position [360, 0]
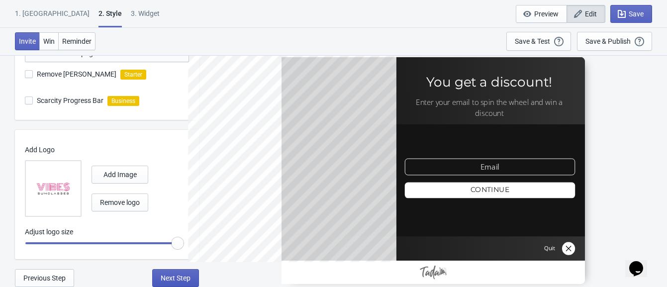
click at [183, 279] on span "Next Step" at bounding box center [176, 278] width 30 height 8
select select "once"
select select "1"
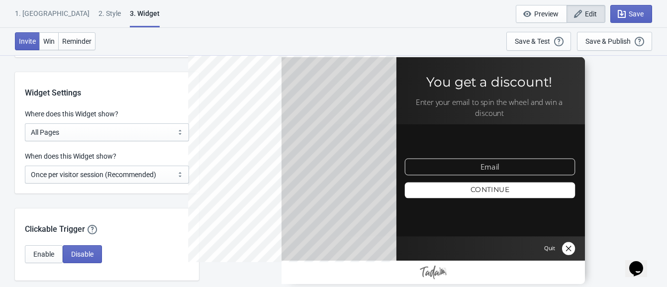
scroll to position [803, 0]
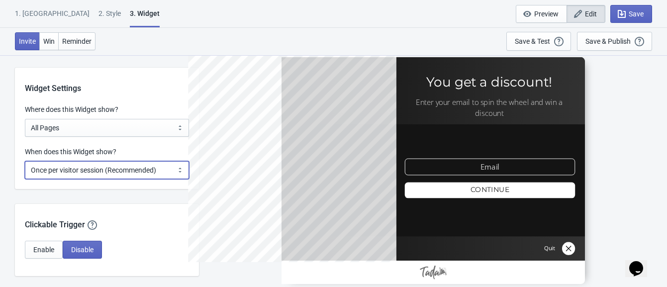
click at [119, 169] on select "Every new visit of page Once every period of time Once per visitor session (Rec…" at bounding box center [107, 170] width 164 height 18
select select "every"
click at [25, 161] on select "Every new visit of page Once every period of time Once per visitor session (Rec…" at bounding box center [107, 170] width 164 height 18
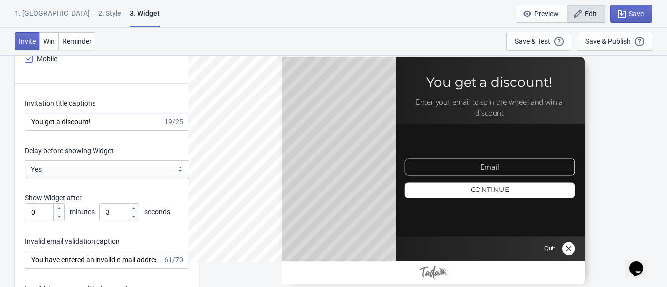
scroll to position [1402, 0]
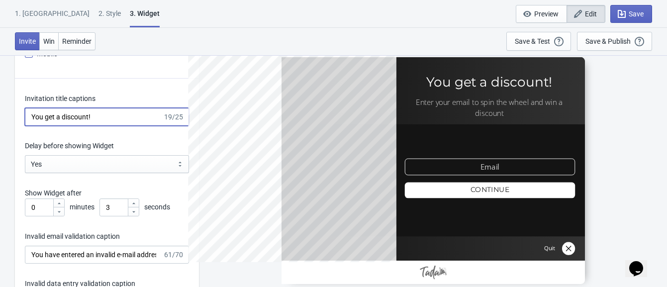
click at [119, 117] on input "You get a discount!" at bounding box center [94, 117] width 138 height 18
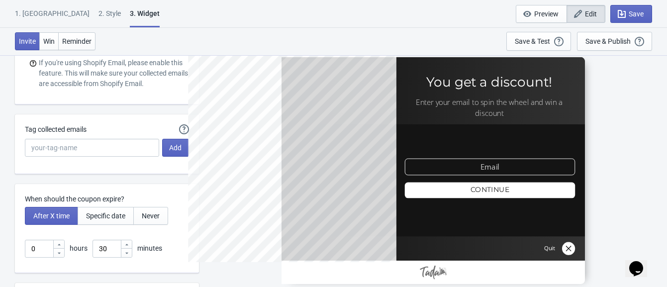
scroll to position [2324, 0]
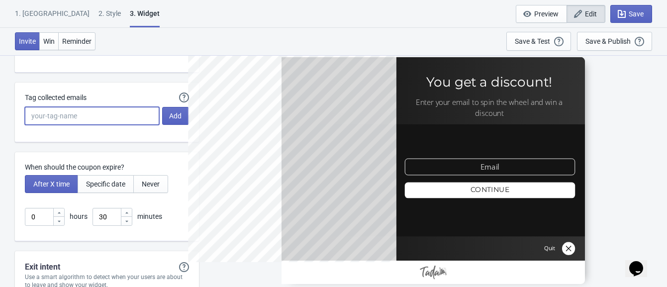
click at [145, 111] on input "Tag collected emails" at bounding box center [92, 116] width 134 height 18
type input "tada"
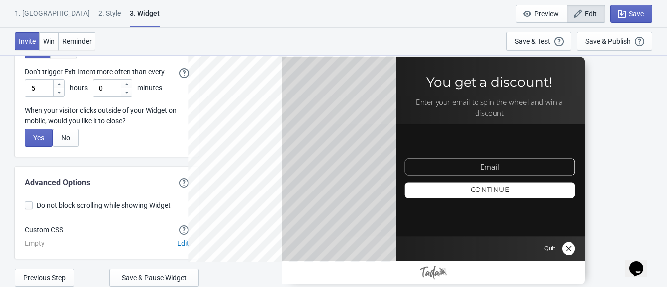
scroll to position [2646, 0]
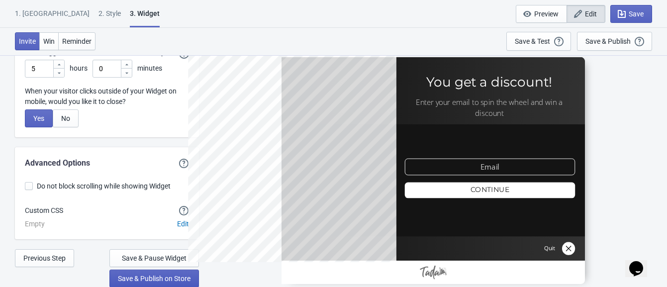
click at [156, 281] on span "Save & Publish on Store" at bounding box center [154, 279] width 73 height 8
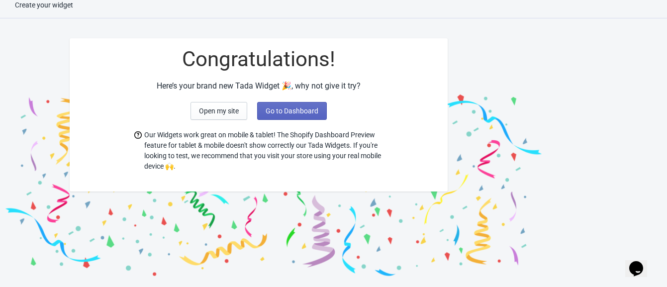
scroll to position [10, 0]
click at [213, 112] on span "Open my site" at bounding box center [219, 111] width 40 height 8
click at [281, 115] on button "Go to Dashboard" at bounding box center [292, 111] width 70 height 18
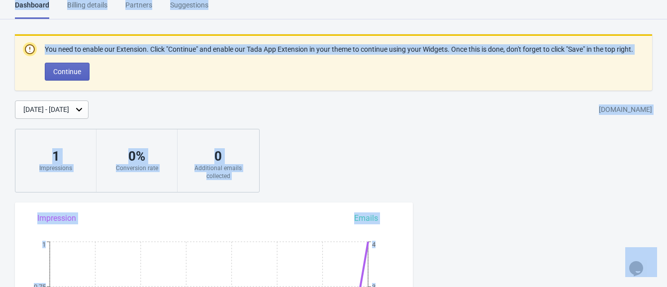
click at [343, 136] on div "You need to enable our Extension. Click "Continue" and enable our Tada App Exte…" at bounding box center [333, 113] width 667 height 158
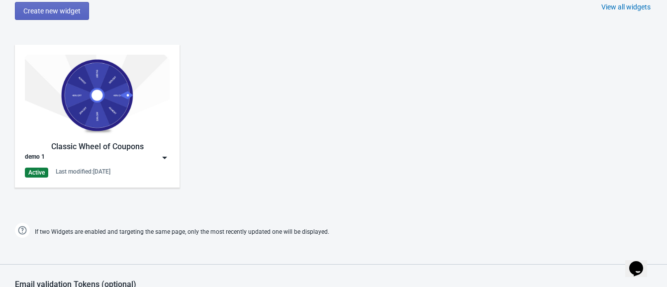
scroll to position [530, 0]
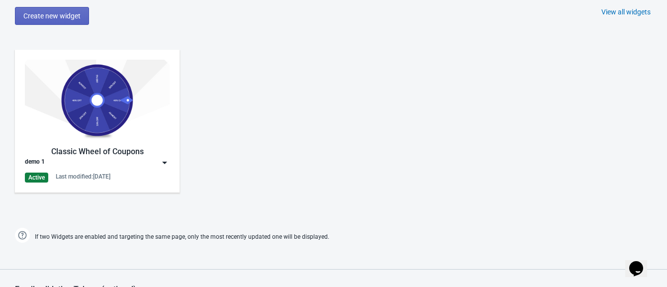
click at [163, 162] on img at bounding box center [165, 163] width 10 height 10
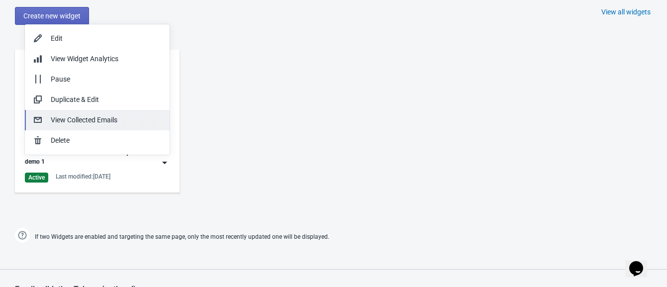
click at [93, 121] on div "View Collected Emails" at bounding box center [106, 120] width 111 height 10
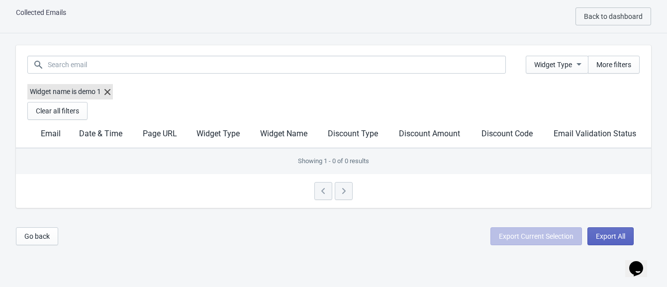
scroll to position [10, 0]
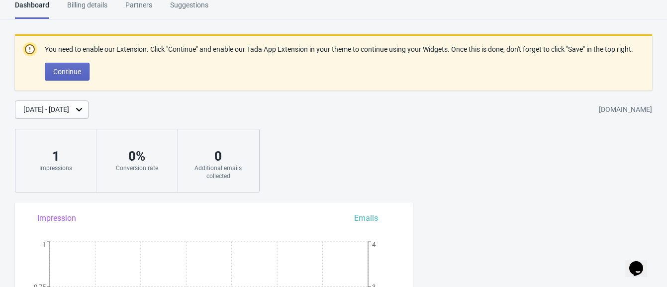
scroll to position [530, 0]
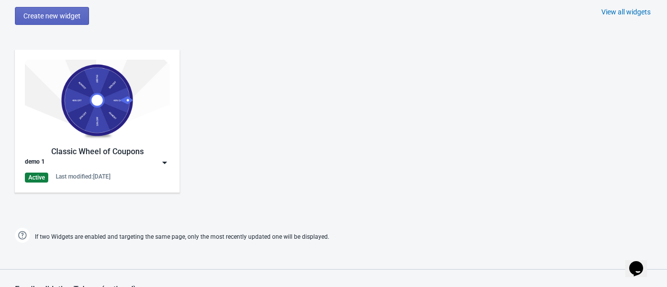
click at [163, 162] on img at bounding box center [165, 163] width 10 height 10
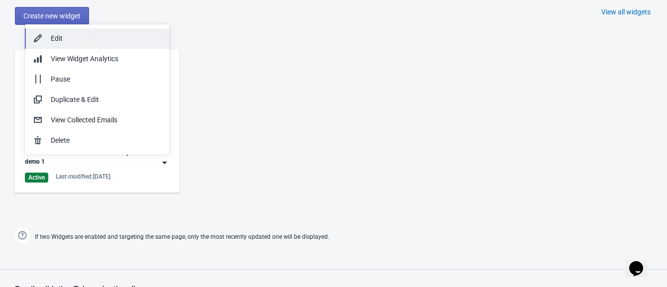
click at [78, 42] on div "Edit" at bounding box center [106, 38] width 111 height 10
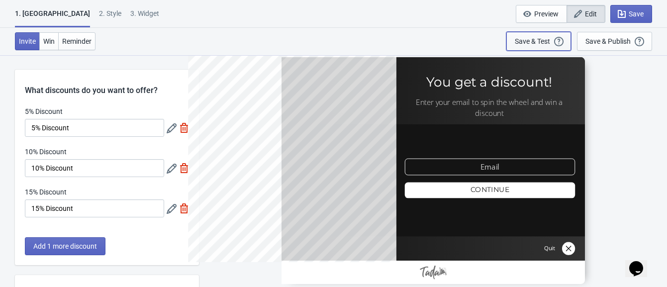
click at [542, 42] on div "Save & Test" at bounding box center [532, 41] width 35 height 8
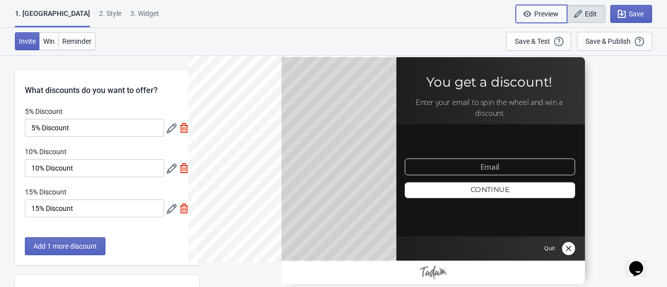
click at [537, 10] on span "Preview" at bounding box center [547, 14] width 24 height 8
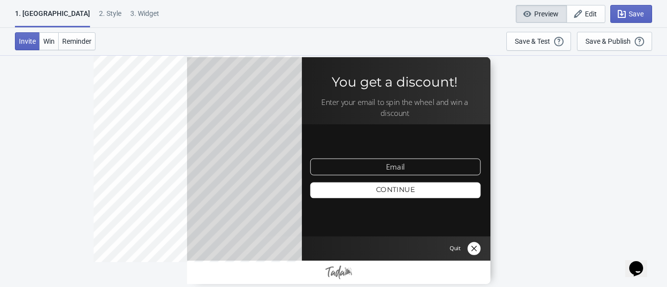
click at [390, 171] on div at bounding box center [339, 170] width 304 height 227
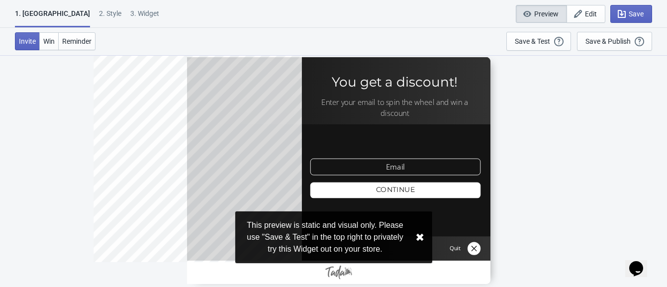
click at [421, 236] on button "✖︎" at bounding box center [420, 237] width 9 height 12
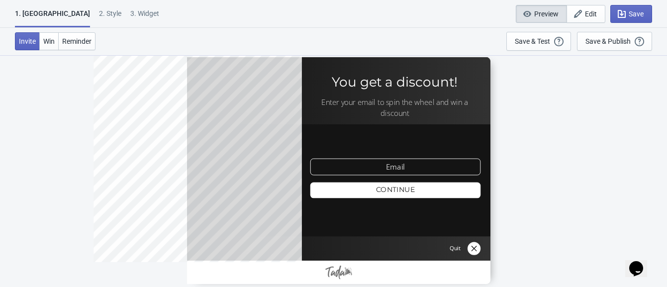
click at [44, 11] on div "1. [GEOGRAPHIC_DATA]" at bounding box center [52, 17] width 75 height 19
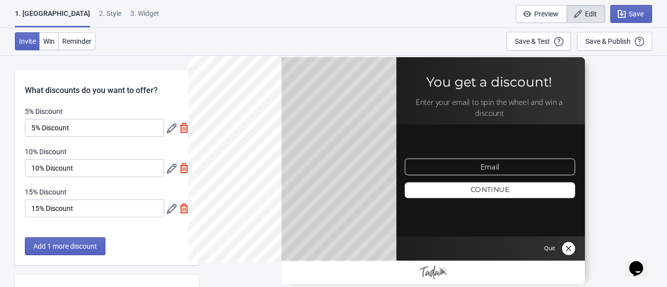
click at [99, 12] on div "2 . Style" at bounding box center [110, 16] width 22 height 17
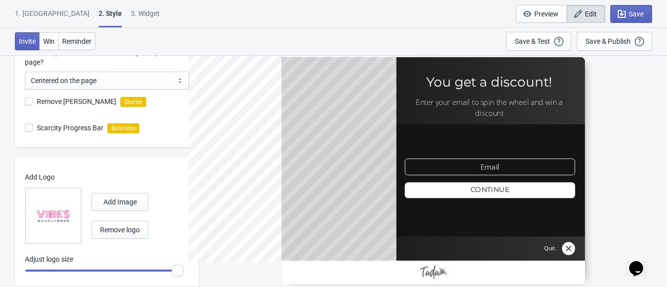
scroll to position [360, 0]
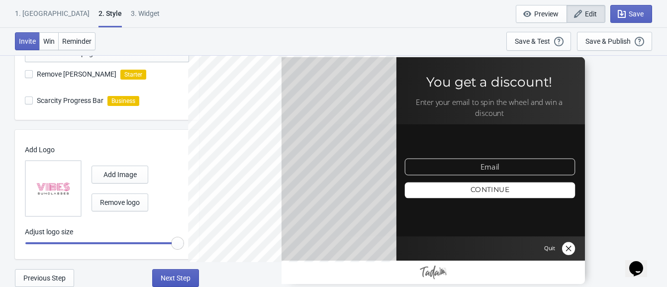
click at [172, 279] on span "Next Step" at bounding box center [176, 278] width 30 height 8
select select "1"
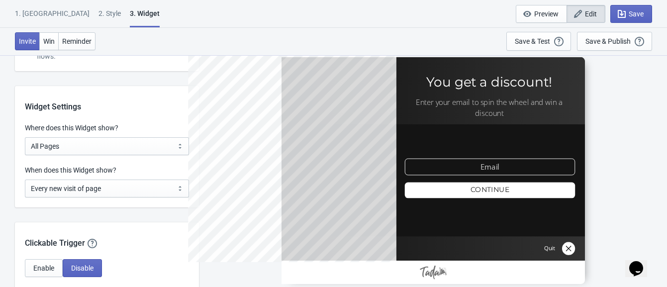
scroll to position [789, 0]
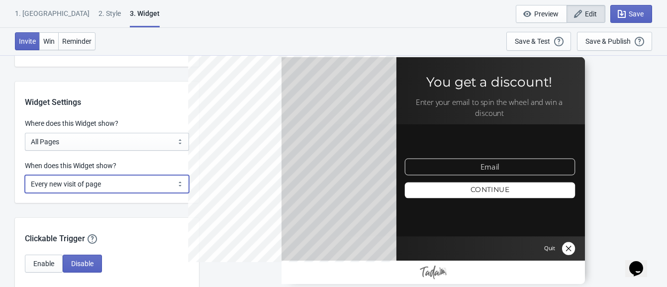
click at [90, 183] on select "Every new visit of page Once every period of time Once per visitor session (Rec…" at bounding box center [107, 184] width 164 height 18
select select "once"
click at [25, 175] on select "Every new visit of page Once every period of time Once per visitor session (Rec…" at bounding box center [107, 184] width 164 height 18
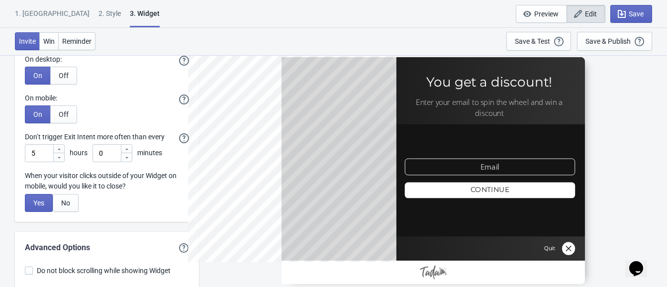
scroll to position [2646, 0]
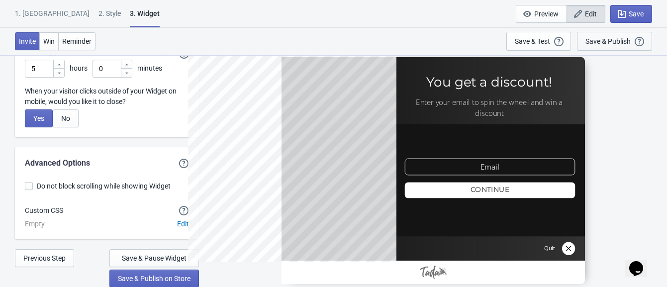
click at [612, 36] on div "Save & Publish This option will save your Widget so that it will be visible to …" at bounding box center [615, 41] width 58 height 11
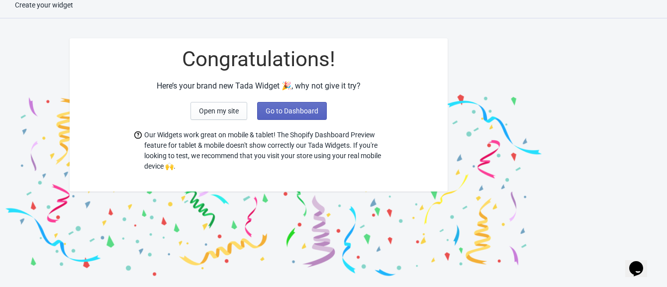
scroll to position [10, 0]
click at [222, 111] on span "Open my site" at bounding box center [219, 111] width 40 height 8
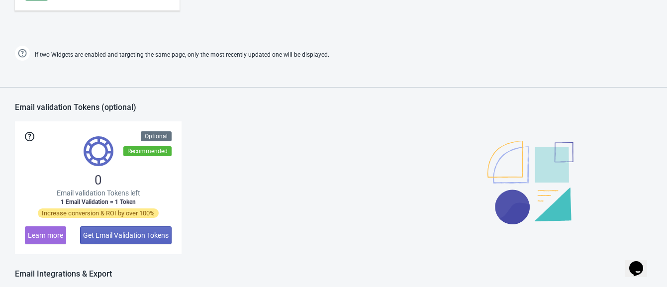
scroll to position [682, 0]
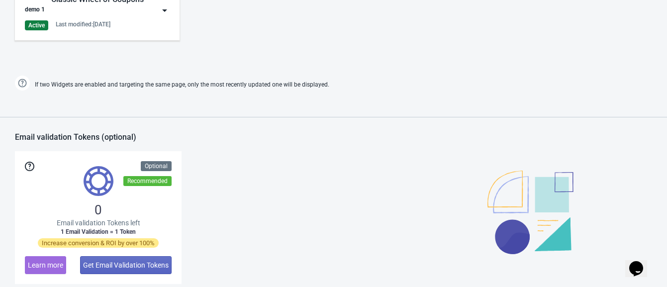
click at [160, 10] on img at bounding box center [165, 10] width 10 height 10
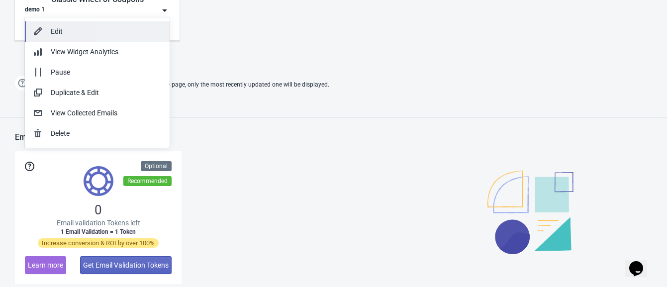
click at [84, 29] on div "Edit" at bounding box center [106, 31] width 111 height 10
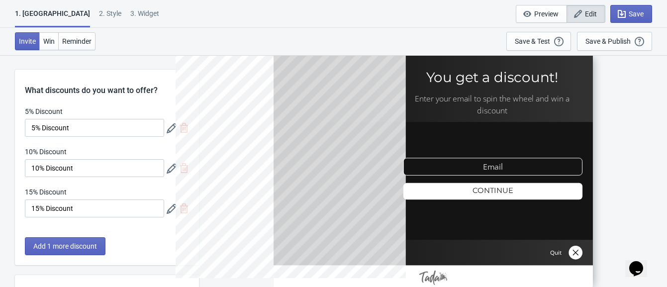
click at [99, 11] on div "2 . Style" at bounding box center [110, 16] width 22 height 17
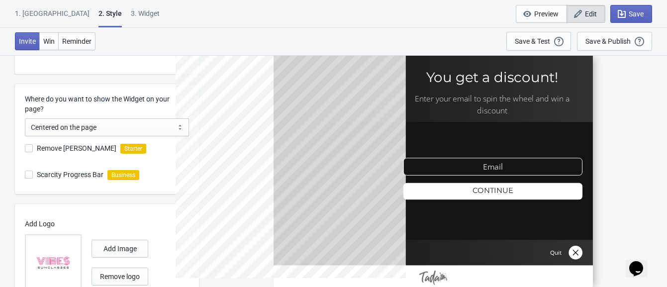
scroll to position [360, 0]
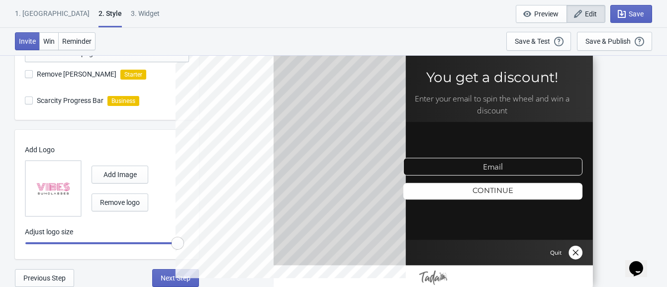
click at [131, 12] on div "3. Widget" at bounding box center [145, 16] width 29 height 17
select select "once"
select select "1"
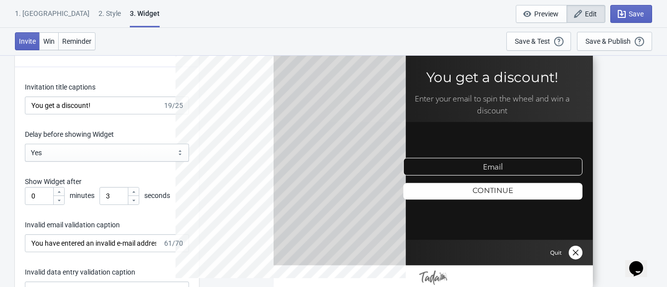
scroll to position [1419, 0]
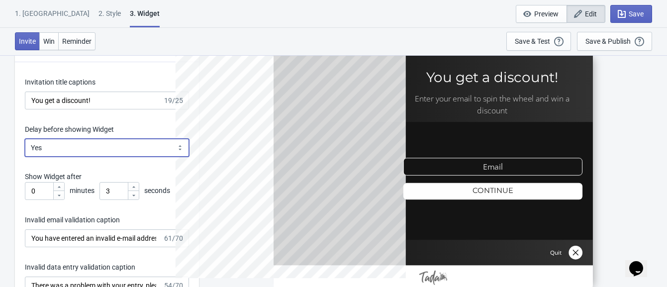
click at [107, 151] on select "Yes No" at bounding box center [107, 148] width 164 height 18
select select "left"
click at [25, 139] on select "Yes No" at bounding box center [107, 148] width 164 height 18
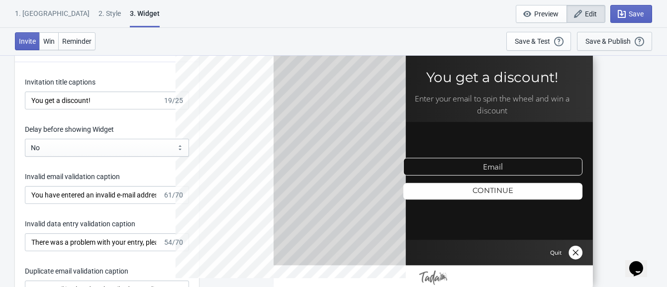
click at [586, 40] on div "Save & Publish" at bounding box center [608, 41] width 45 height 8
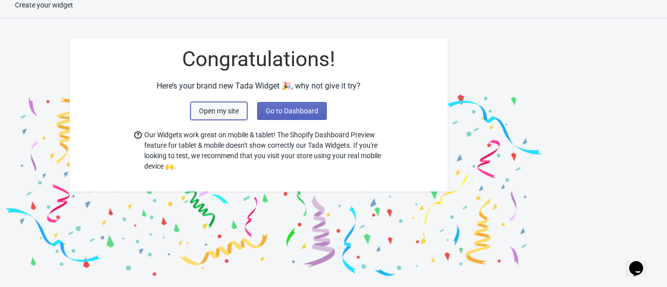
click at [219, 107] on span "Open my site" at bounding box center [219, 111] width 40 height 8
